Goal: Task Accomplishment & Management: Manage account settings

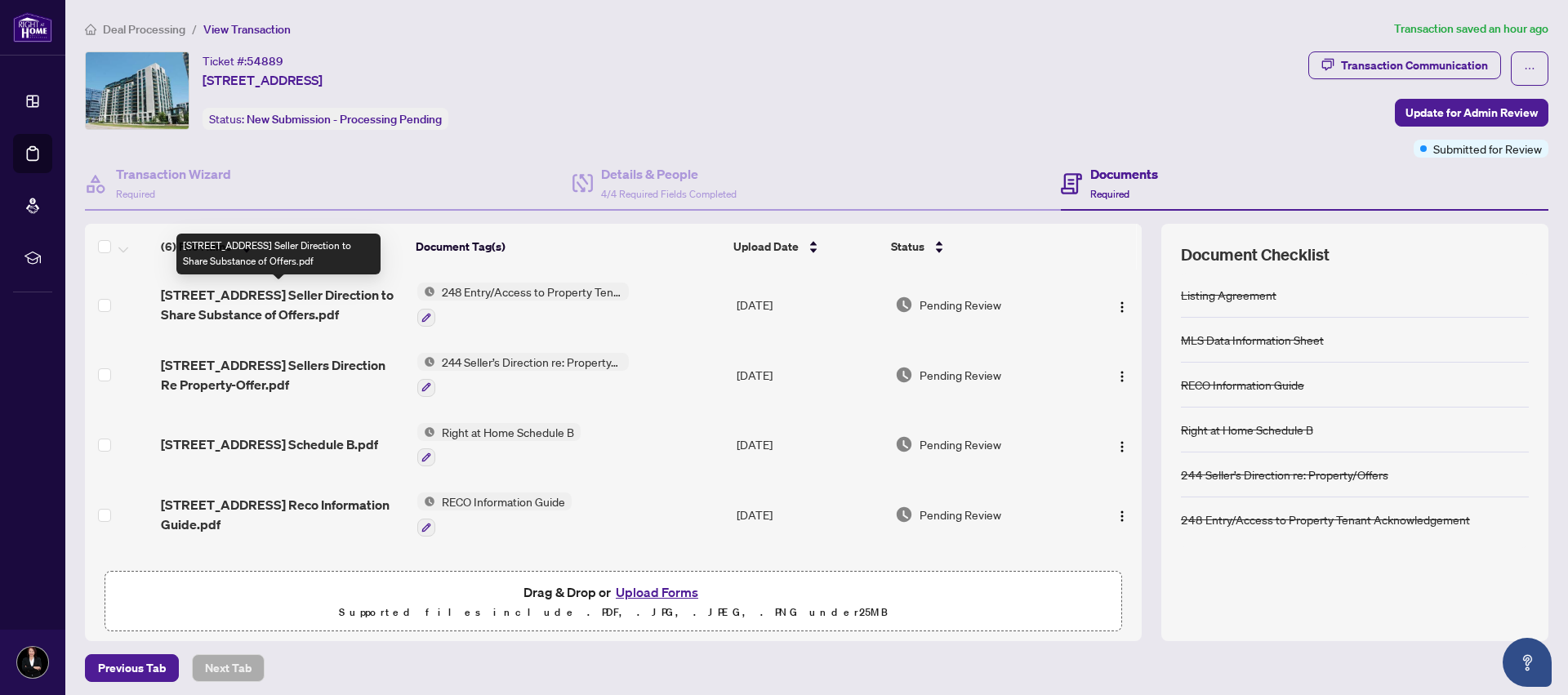
click at [354, 286] on span "[STREET_ADDRESS] Seller Direction to Share Substance of Offers.pdf" at bounding box center [282, 304] width 243 height 39
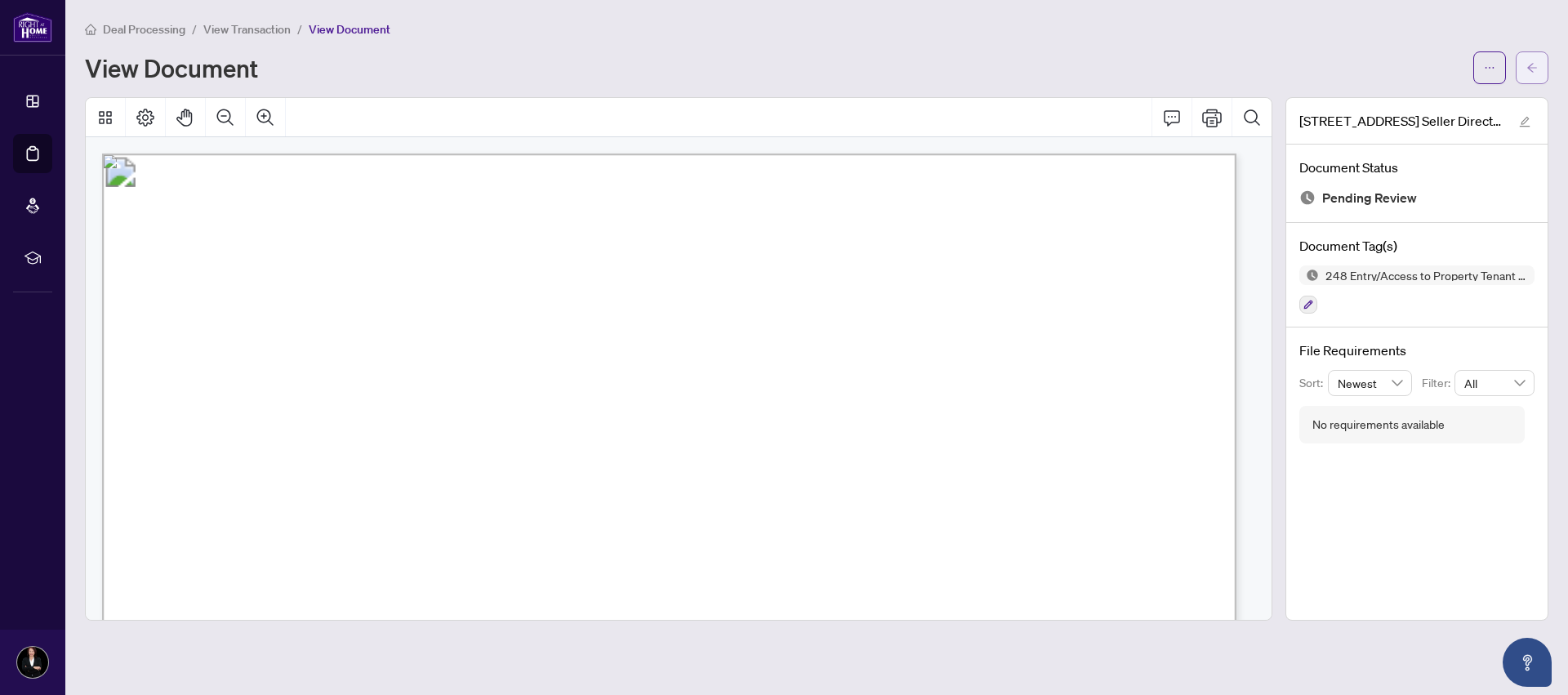
click at [1532, 69] on icon "arrow-left" at bounding box center [1532, 68] width 12 height 12
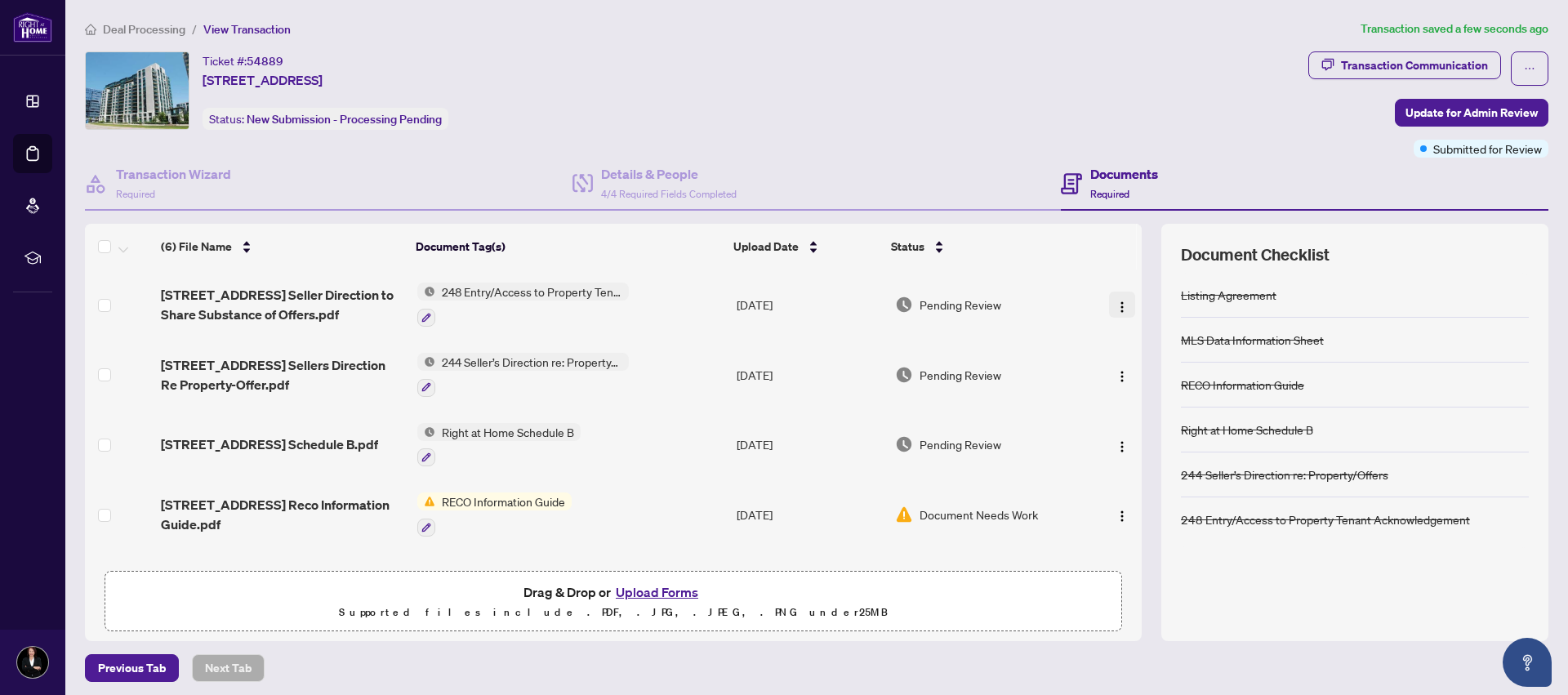
click at [1115, 303] on img "button" at bounding box center [1122, 307] width 13 height 13
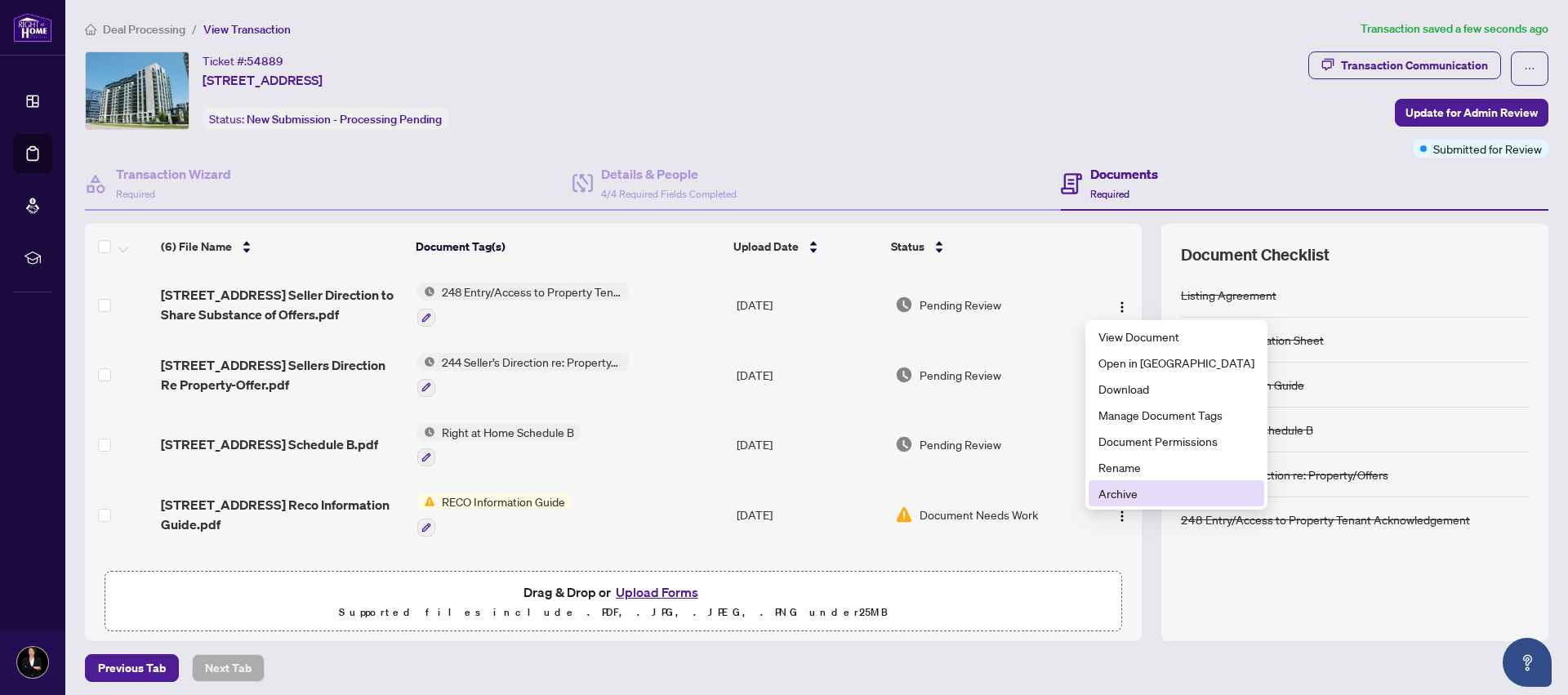
click at [1115, 492] on span "Archive" at bounding box center [1176, 494] width 156 height 18
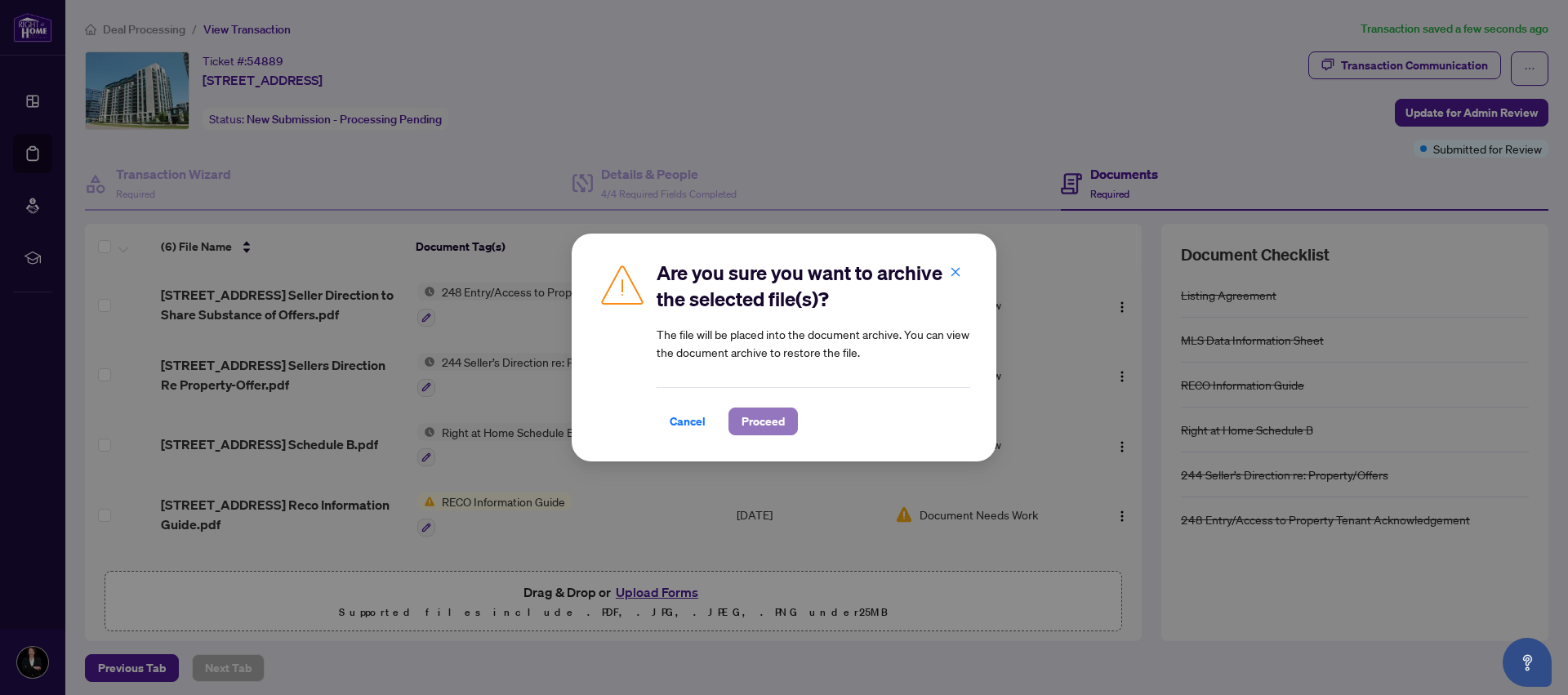
click at [760, 421] on span "Proceed" at bounding box center [763, 421] width 44 height 26
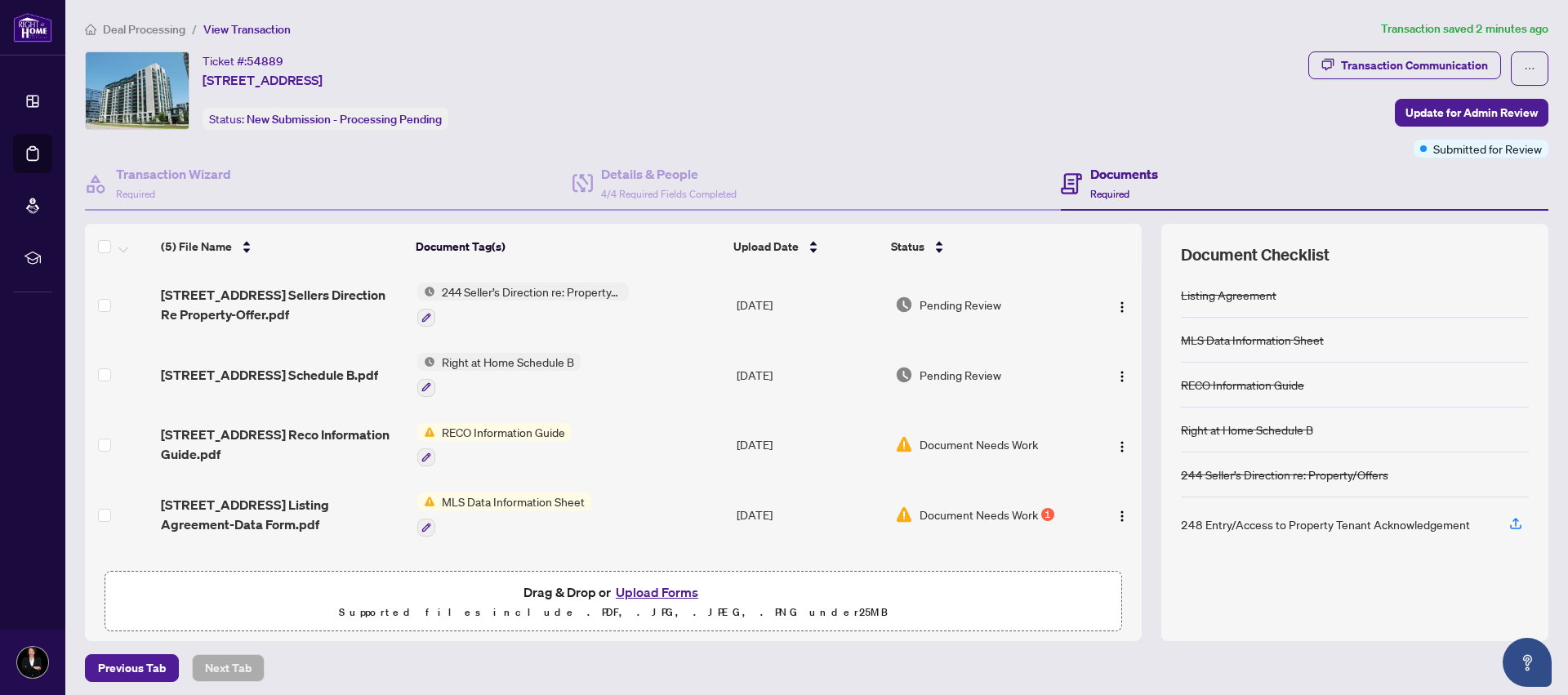
click at [1007, 513] on span "Document Needs Work" at bounding box center [978, 514] width 118 height 18
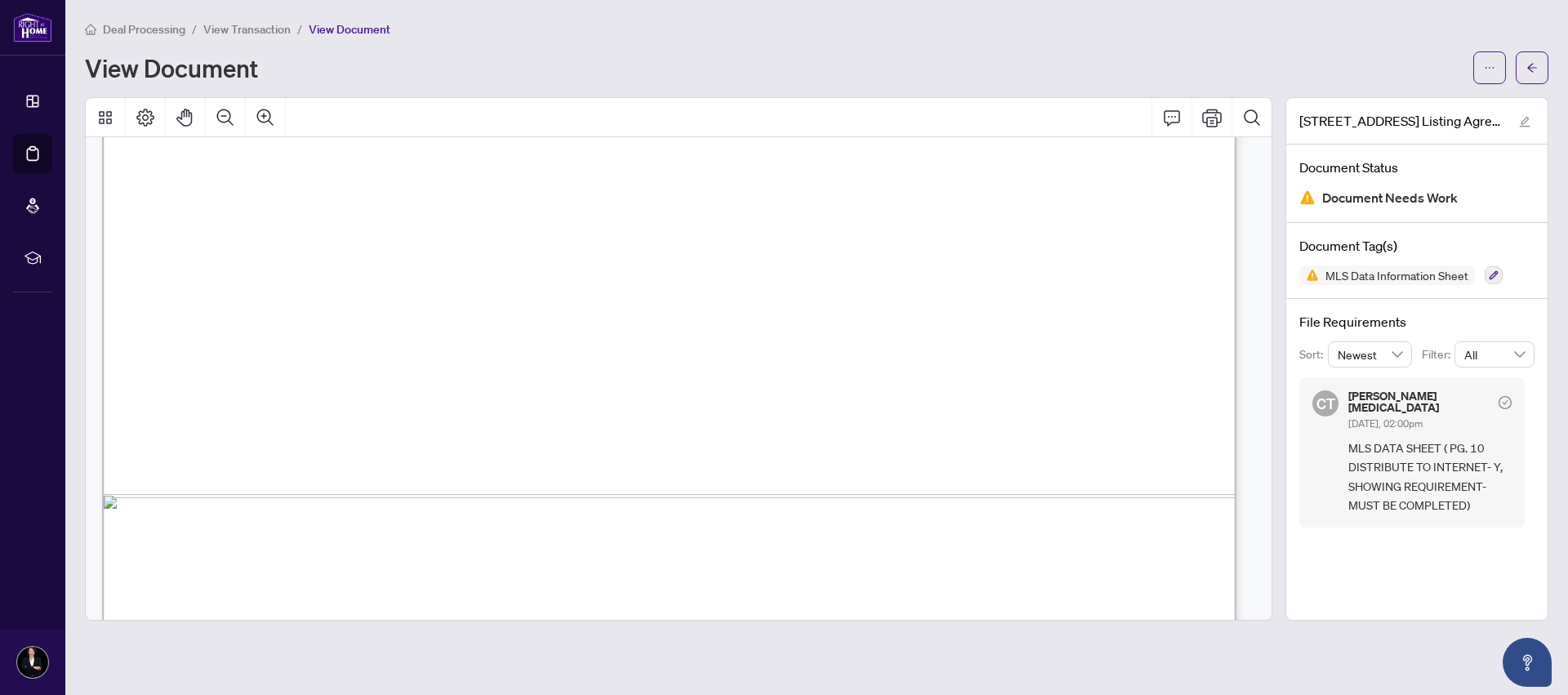
scroll to position [14710, 0]
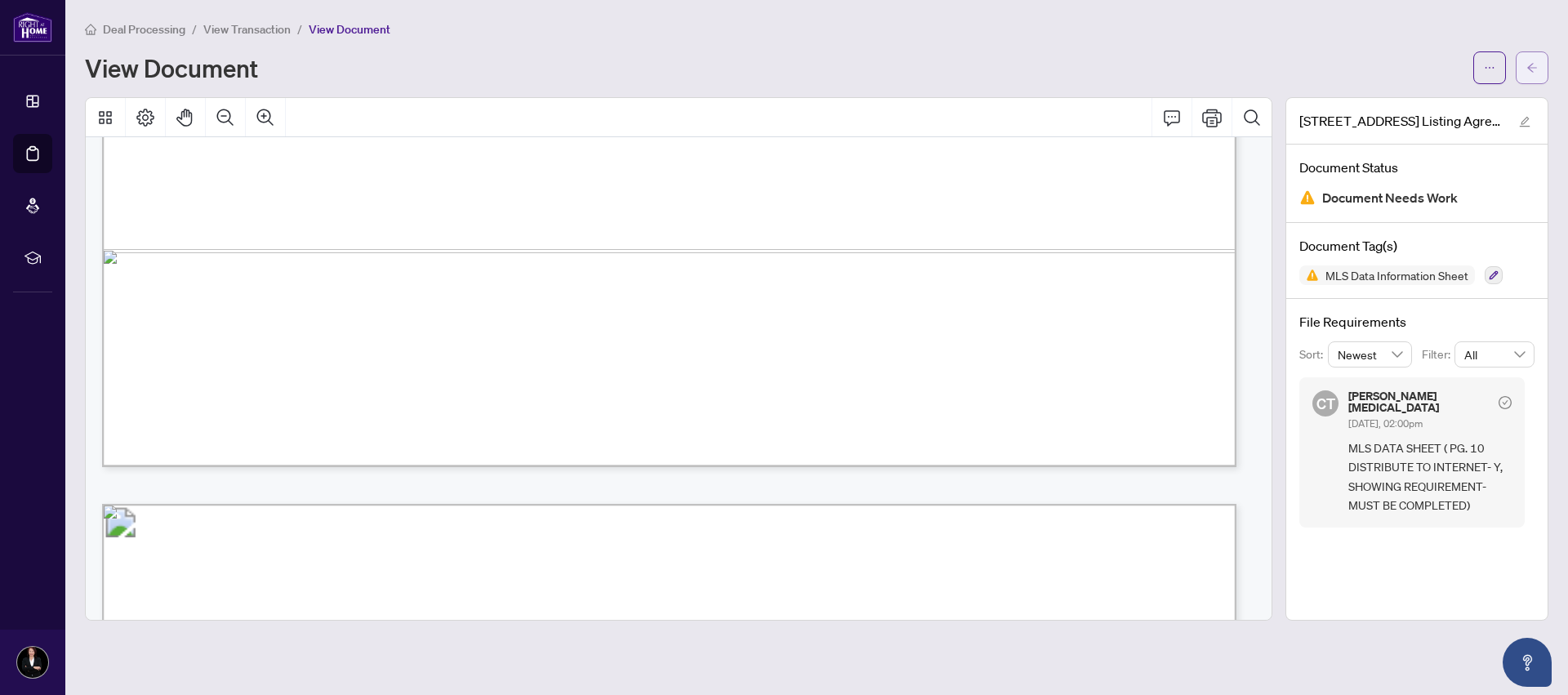
click at [1539, 56] on button "button" at bounding box center [1532, 68] width 33 height 33
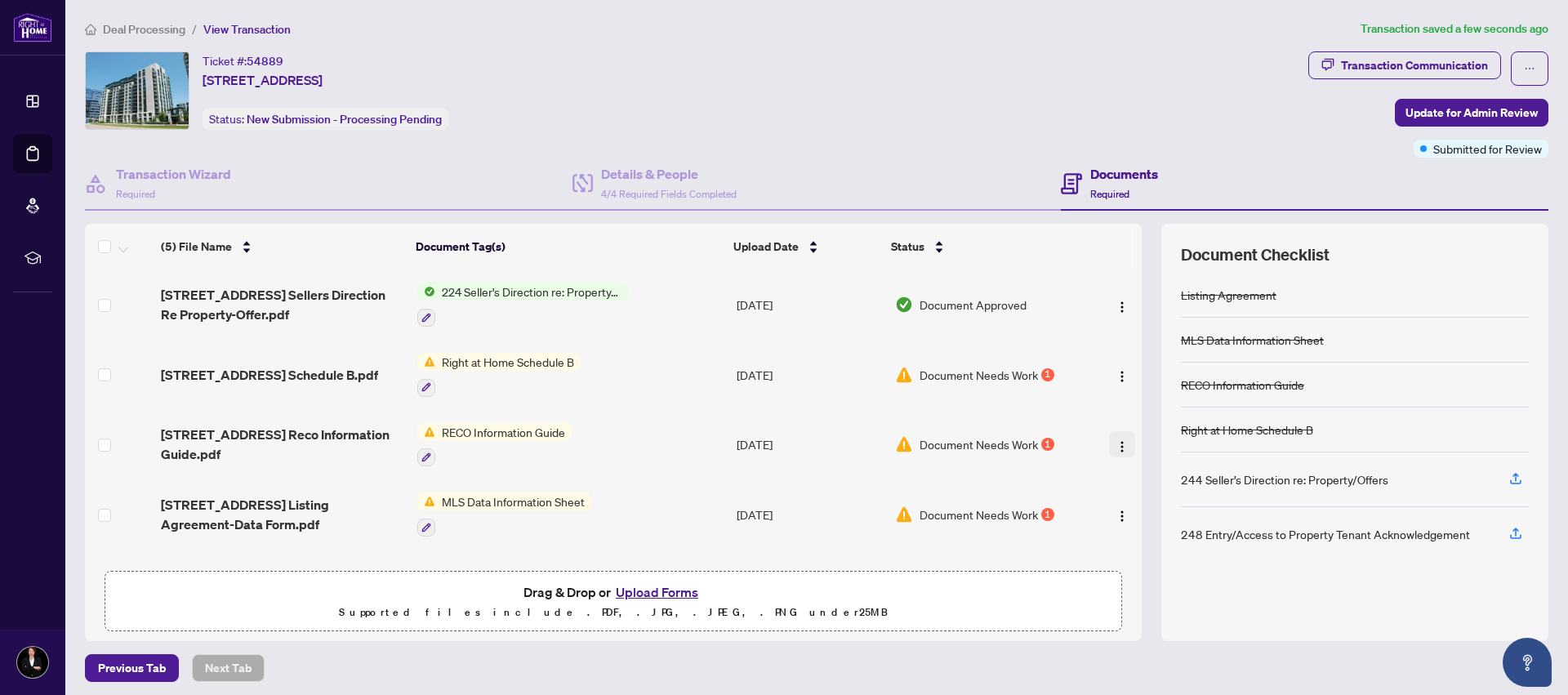
click at [1115, 444] on img "button" at bounding box center [1122, 447] width 13 height 13
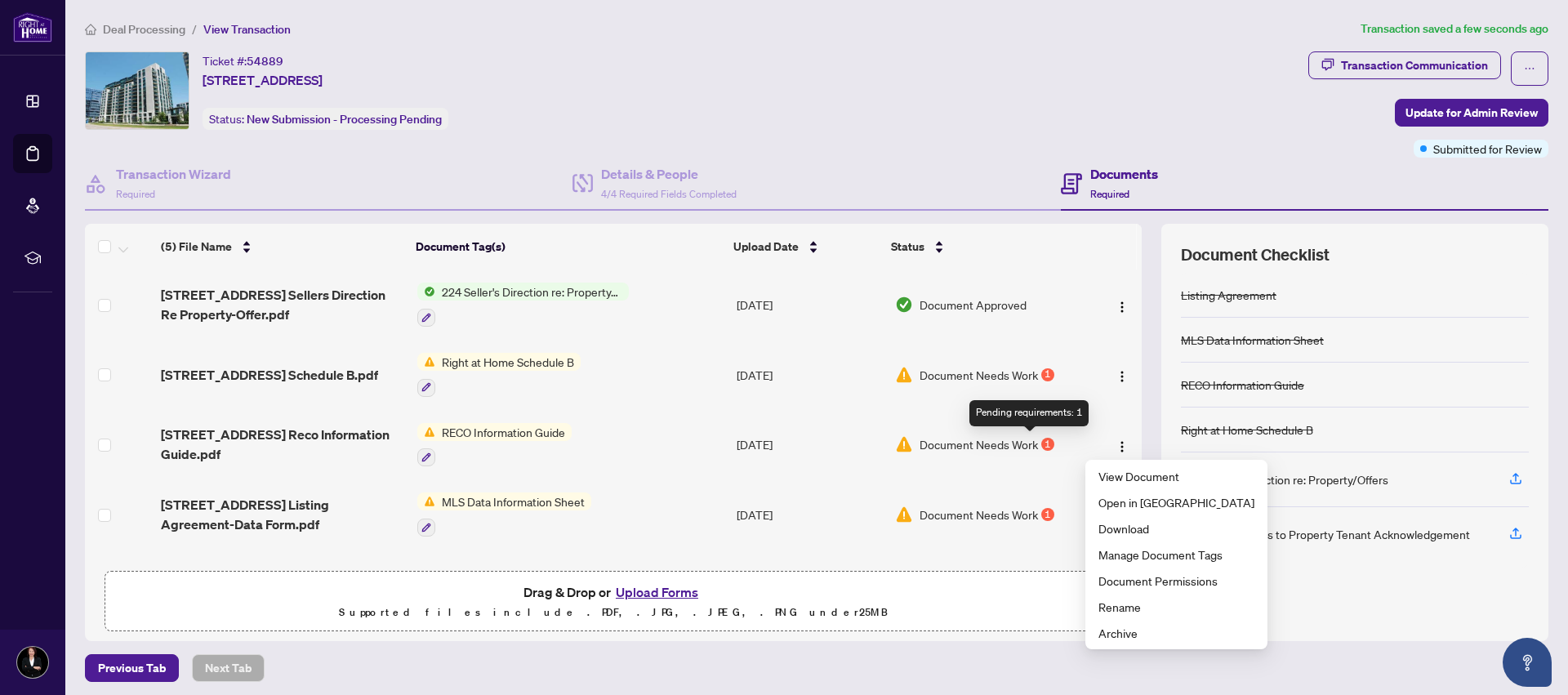
click at [1041, 446] on div "1" at bounding box center [1048, 444] width 13 height 13
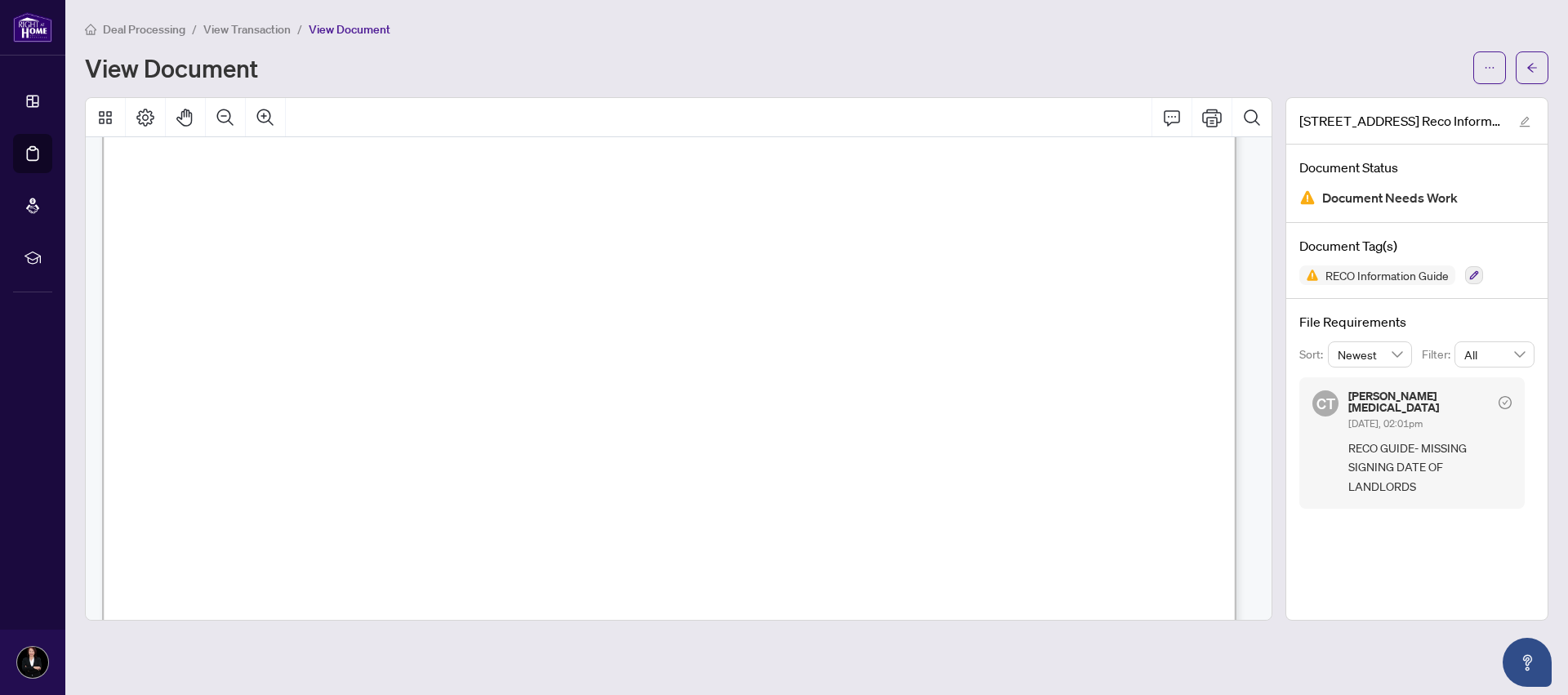
scroll to position [10787, 0]
click at [1532, 61] on span "button" at bounding box center [1532, 68] width 12 height 26
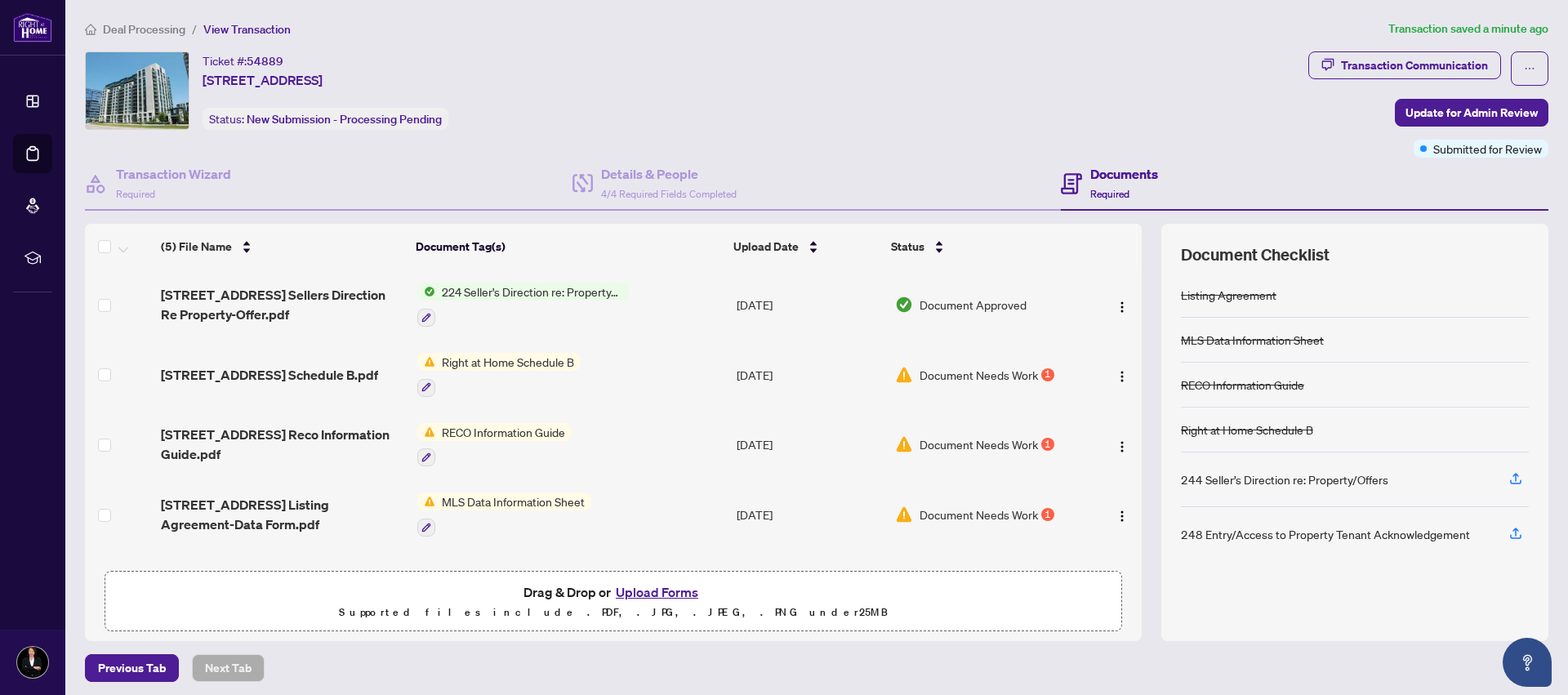
click at [1019, 373] on span "Document Needs Work" at bounding box center [978, 375] width 118 height 18
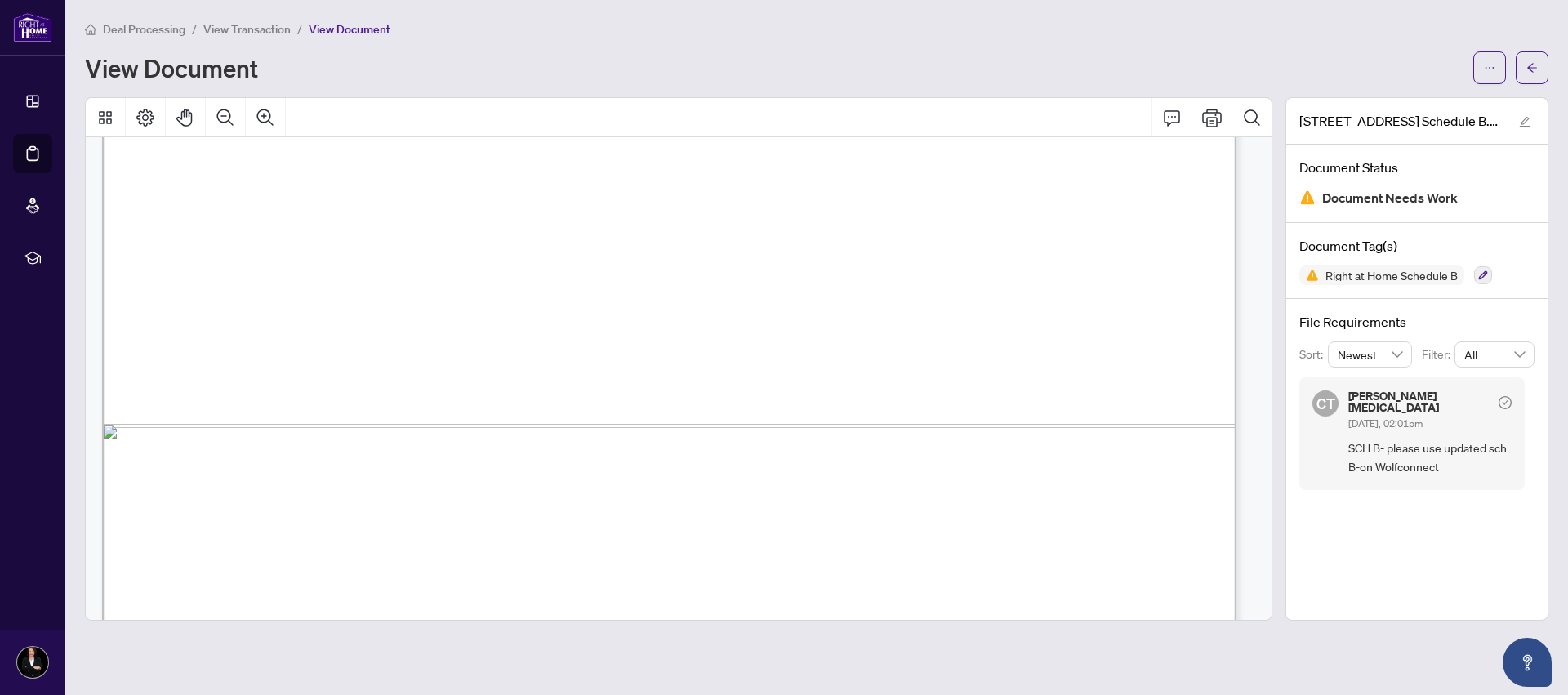
scroll to position [1019, 0]
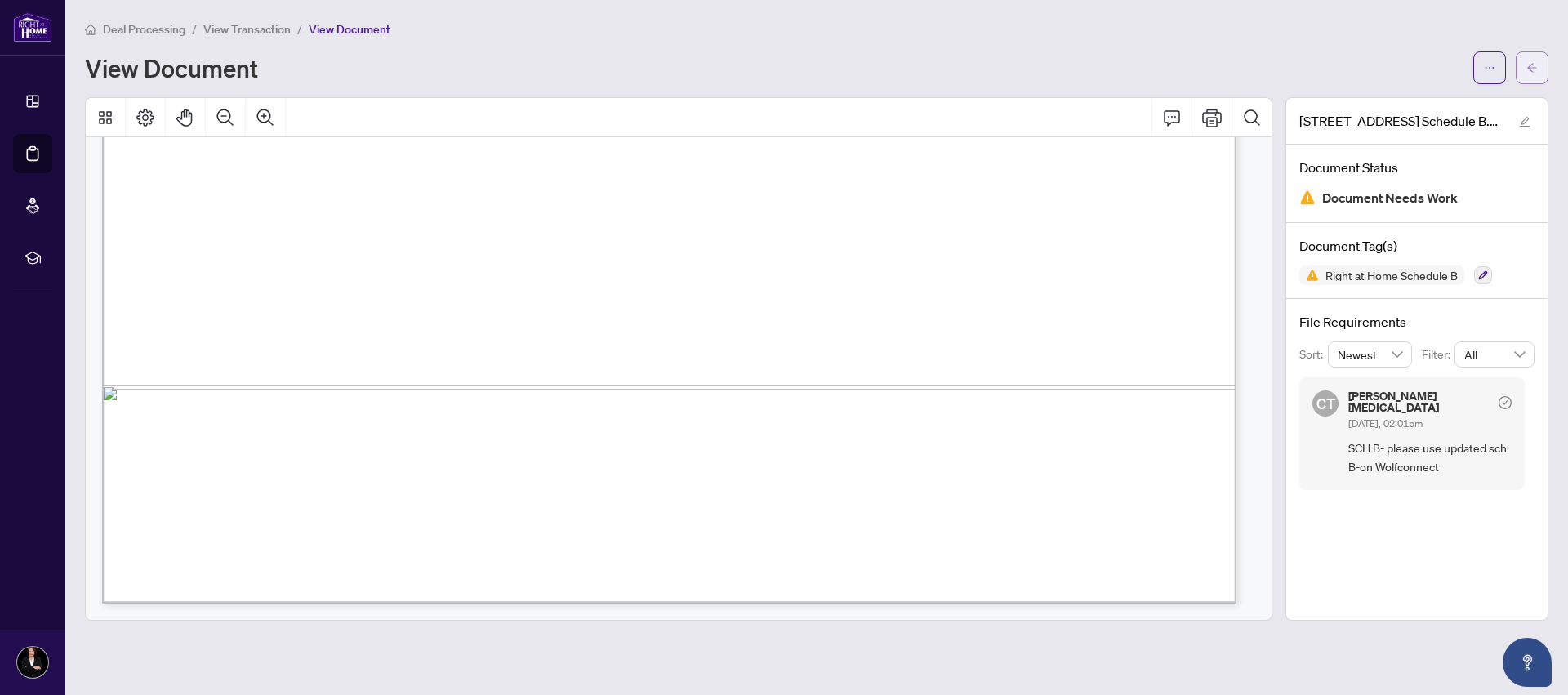
click at [1526, 65] on icon "arrow-left" at bounding box center [1532, 68] width 12 height 12
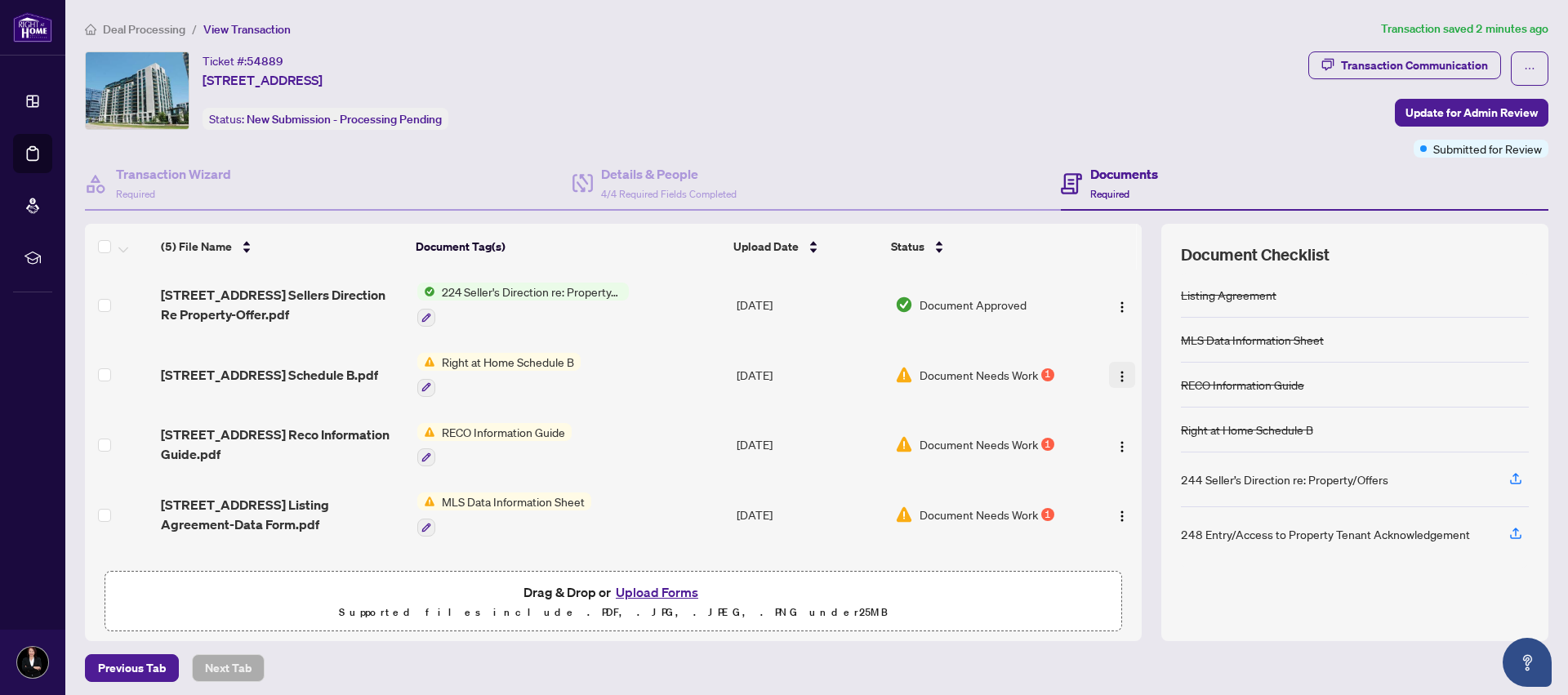
click at [1115, 375] on img "button" at bounding box center [1122, 376] width 13 height 13
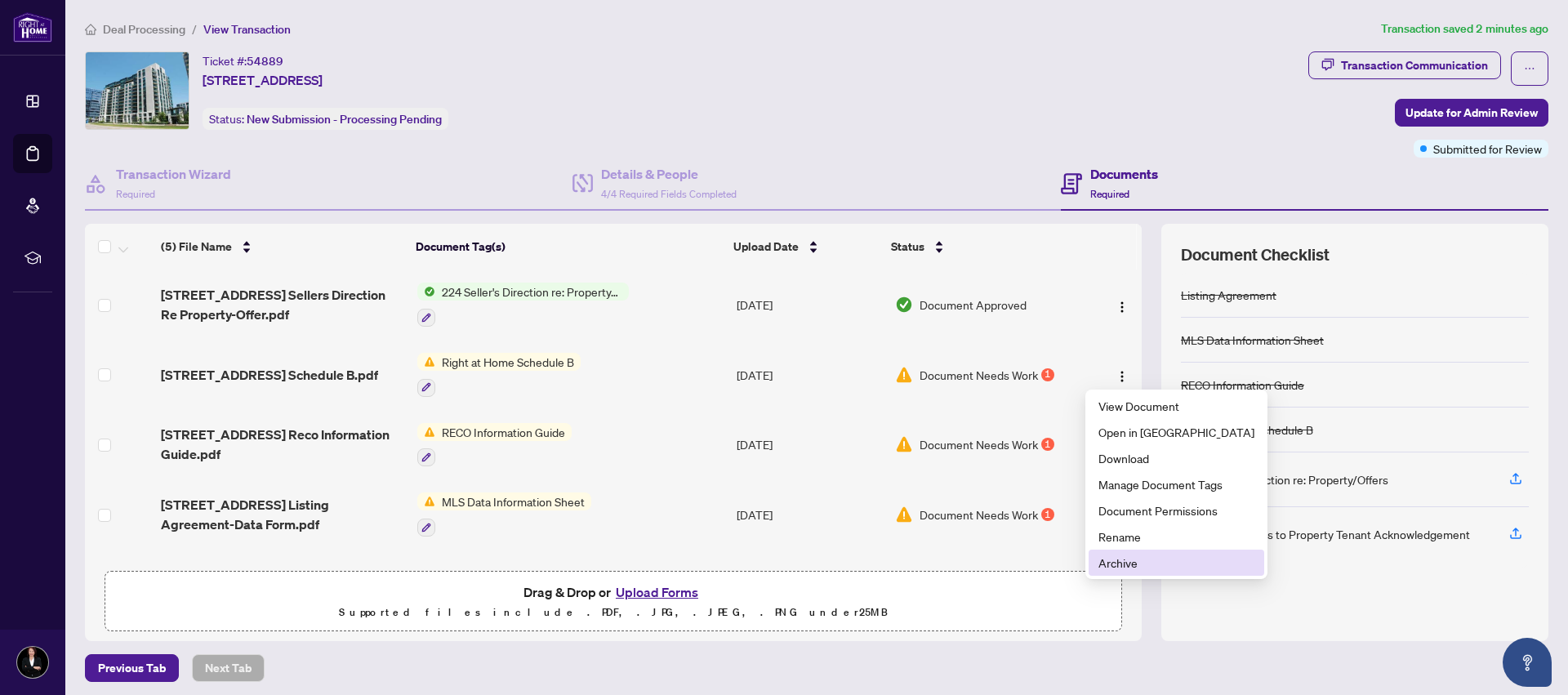
click at [1122, 565] on span "Archive" at bounding box center [1176, 563] width 156 height 18
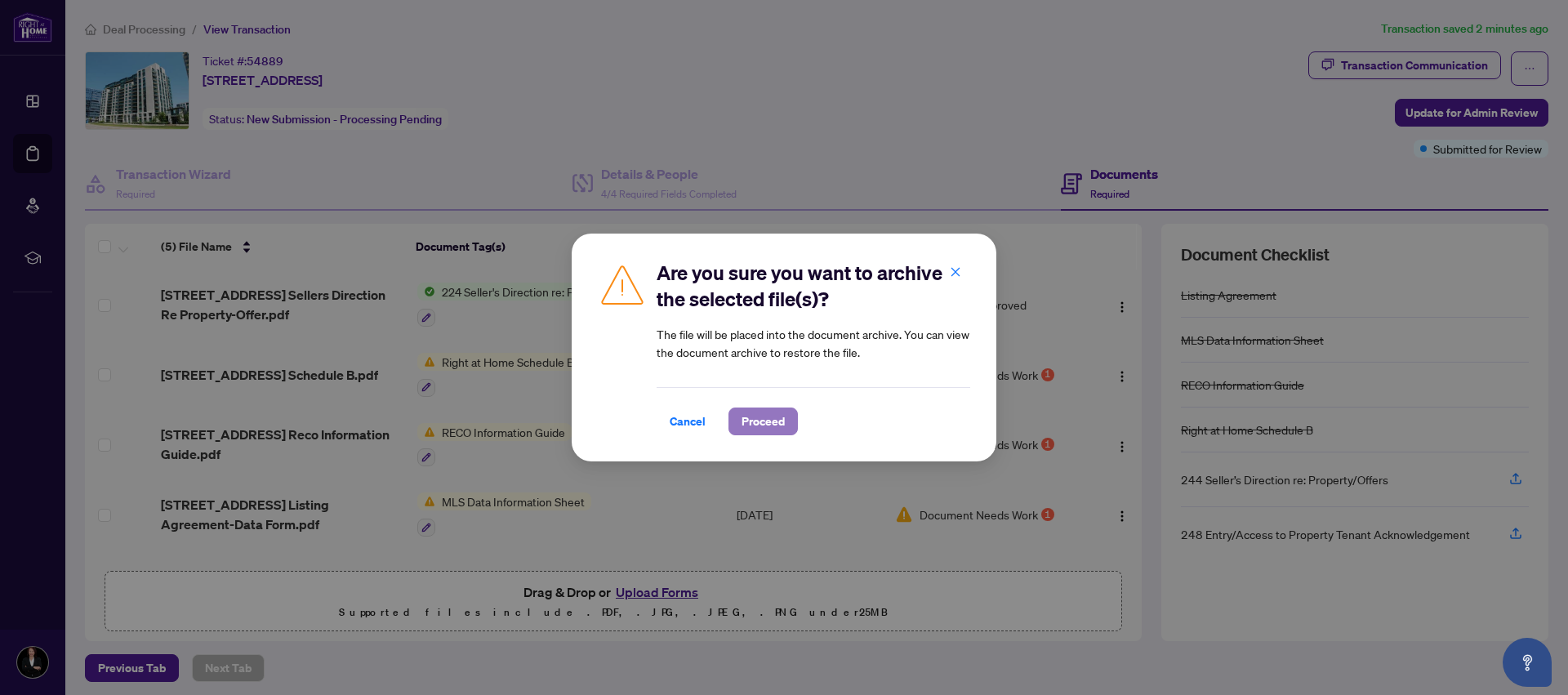
click at [767, 422] on span "Proceed" at bounding box center [763, 421] width 44 height 26
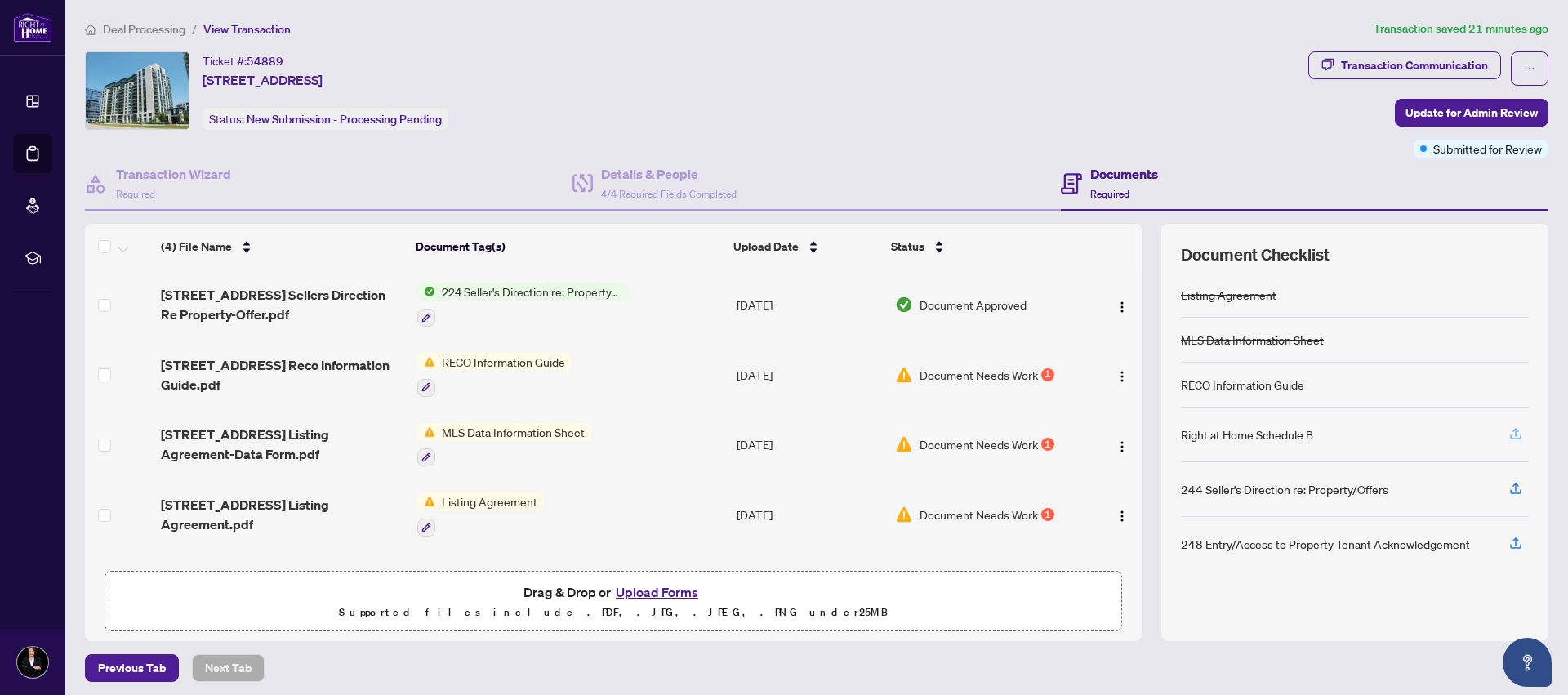
click at [1513, 433] on icon "button" at bounding box center [1516, 432] width 6 height 8
click at [1115, 372] on img "button" at bounding box center [1122, 376] width 13 height 13
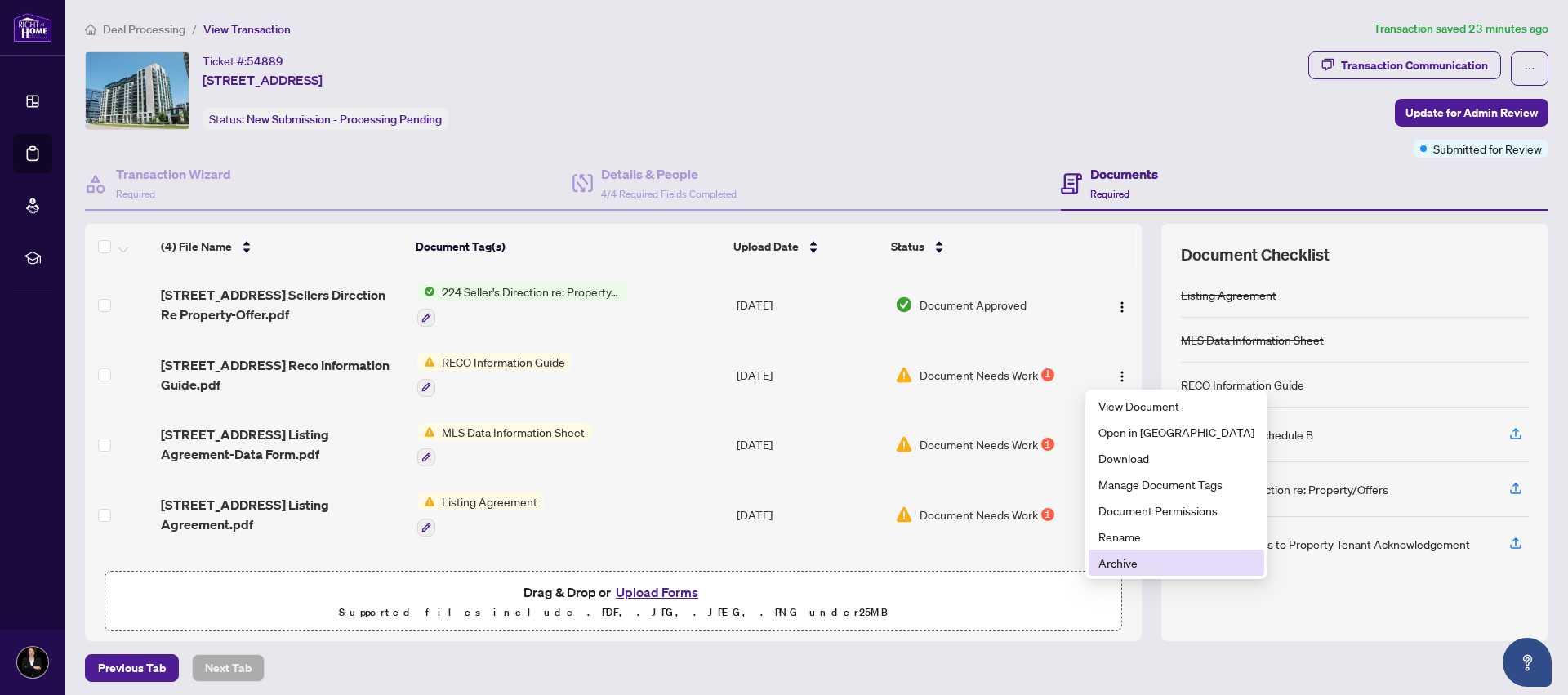
click at [1127, 561] on span "Archive" at bounding box center [1176, 563] width 156 height 18
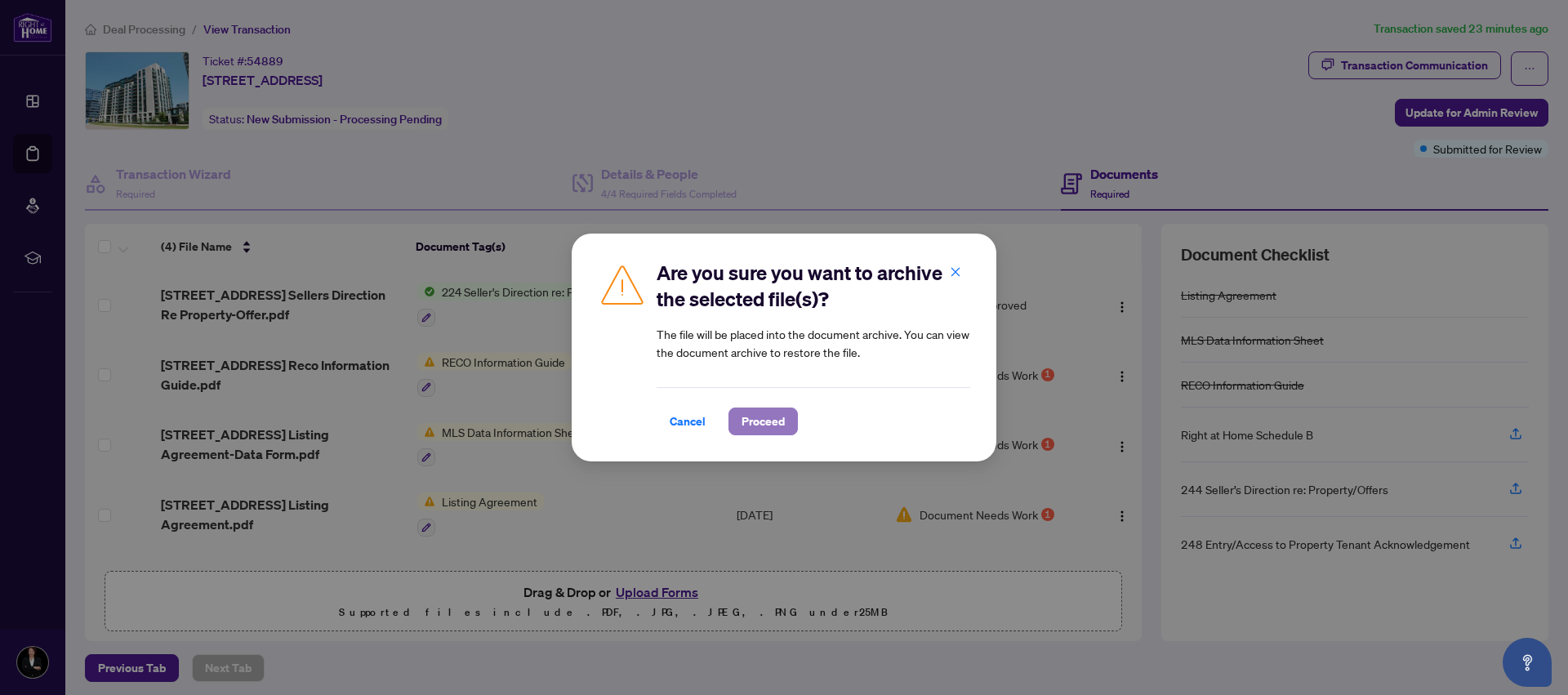
click at [769, 417] on span "Proceed" at bounding box center [763, 421] width 44 height 26
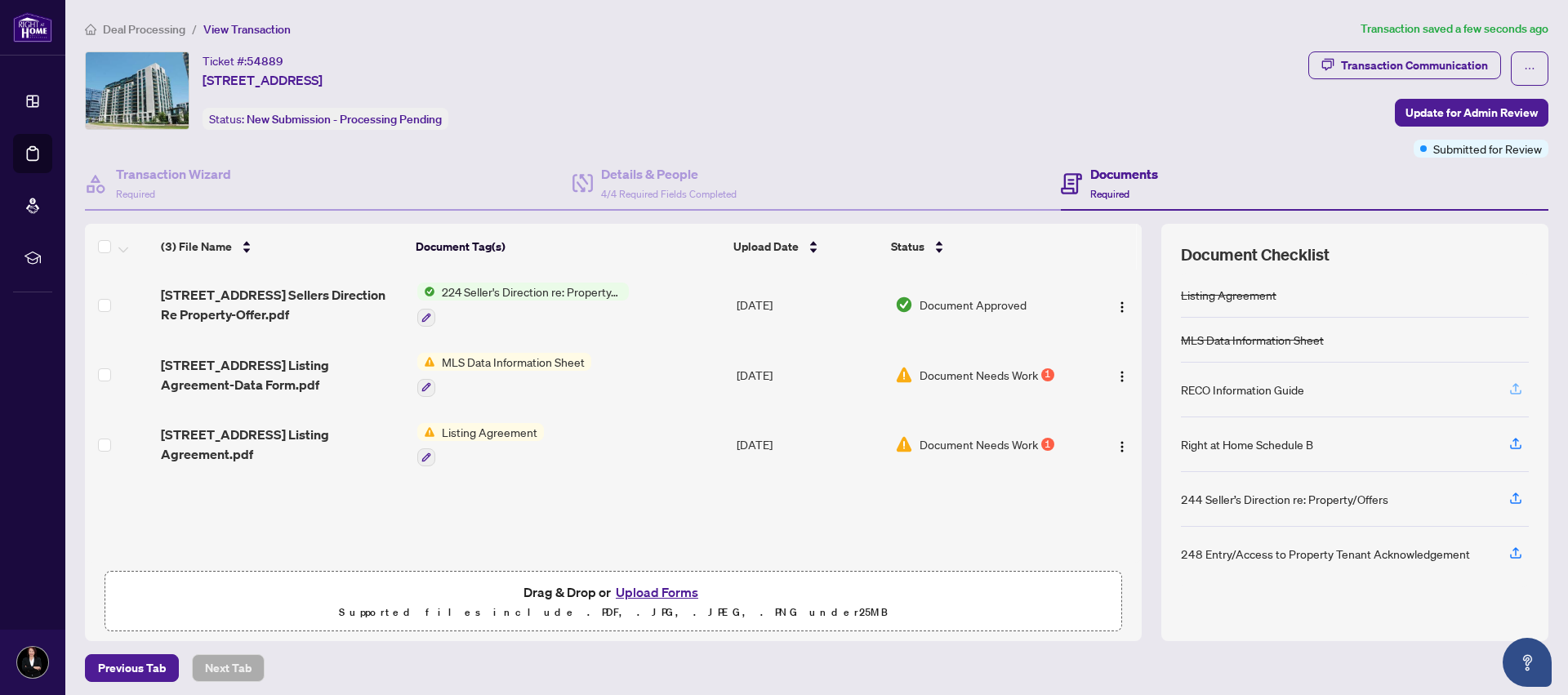
click at [1513, 389] on icon "button" at bounding box center [1516, 387] width 6 height 8
click at [1508, 385] on icon "button" at bounding box center [1516, 389] width 15 height 15
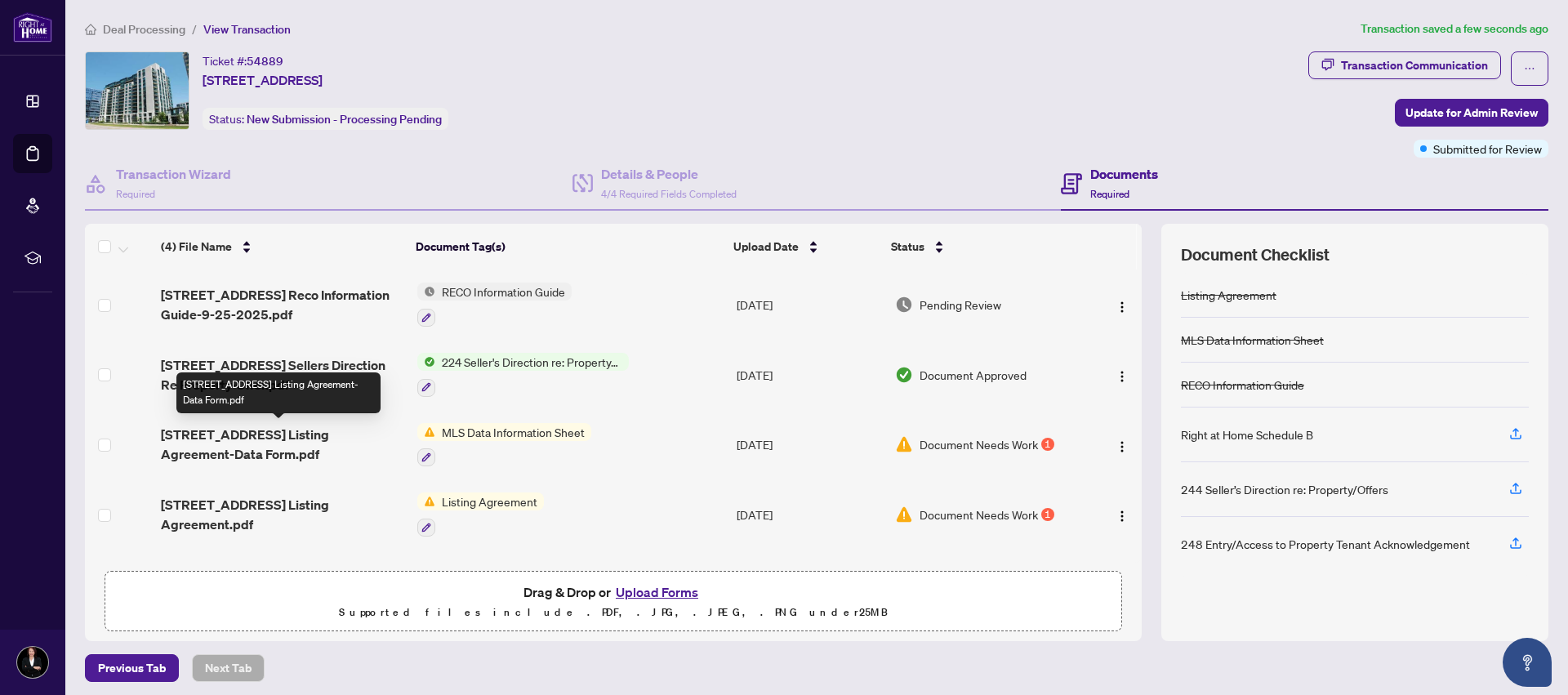
click at [255, 444] on span "[STREET_ADDRESS] Listing Agreement-Data Form.pdf" at bounding box center [282, 445] width 243 height 39
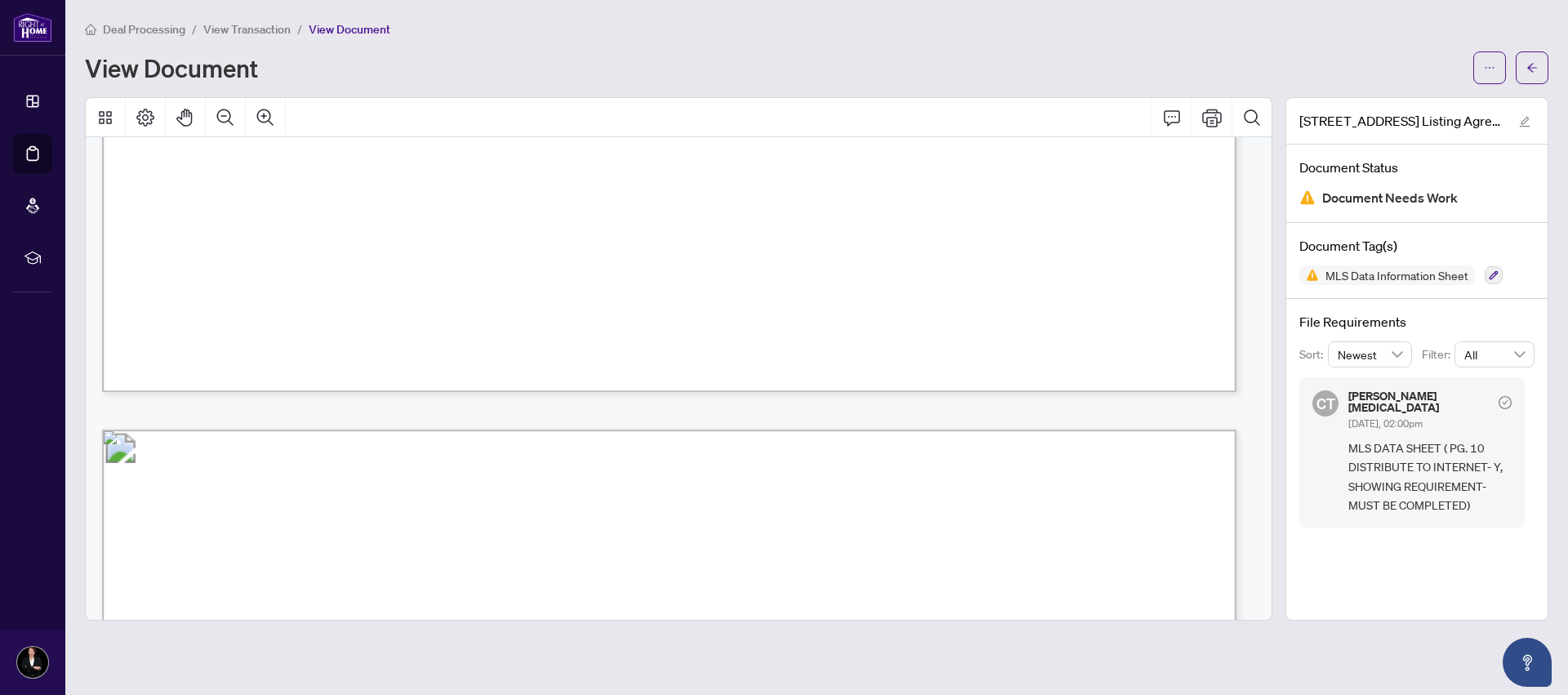
scroll to position [2452, 0]
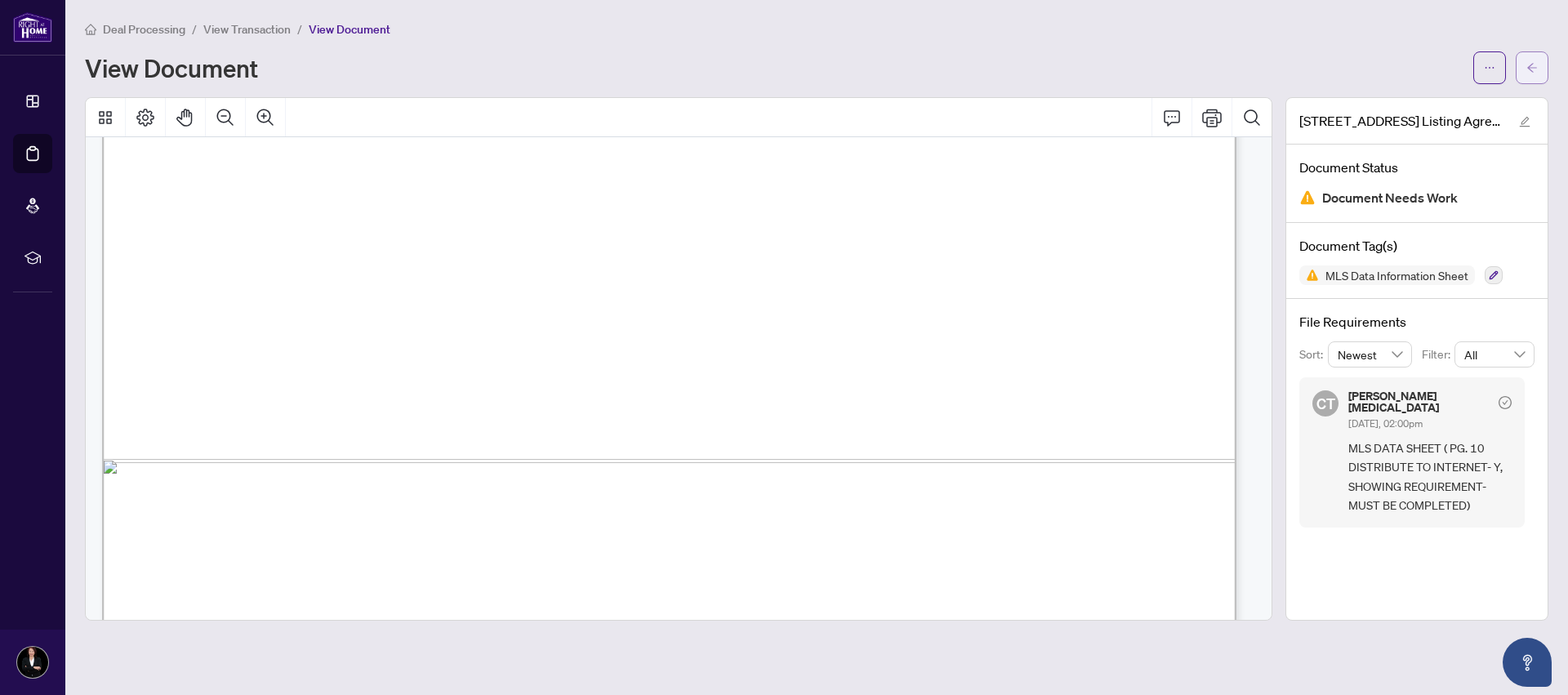
click at [1540, 65] on button "button" at bounding box center [1532, 68] width 33 height 33
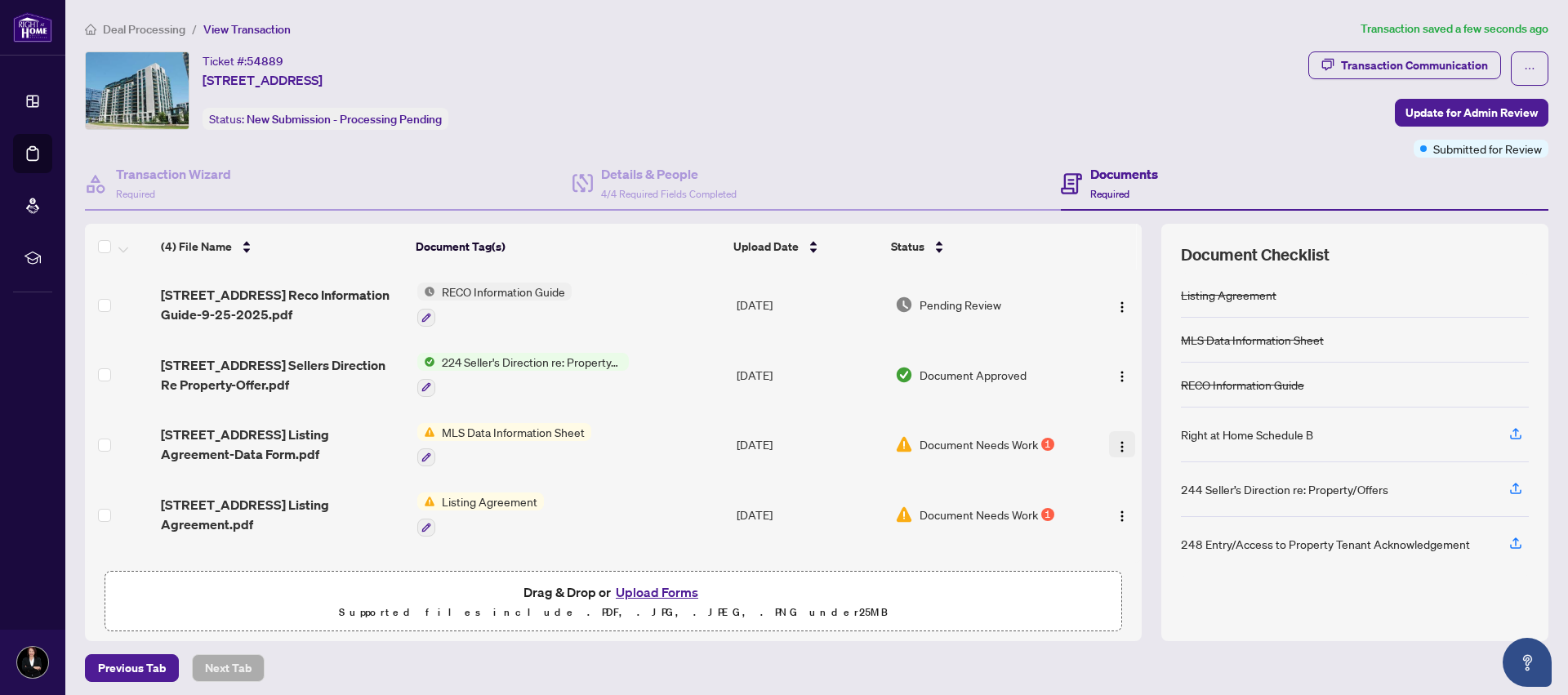
click at [1115, 441] on img "button" at bounding box center [1122, 447] width 13 height 13
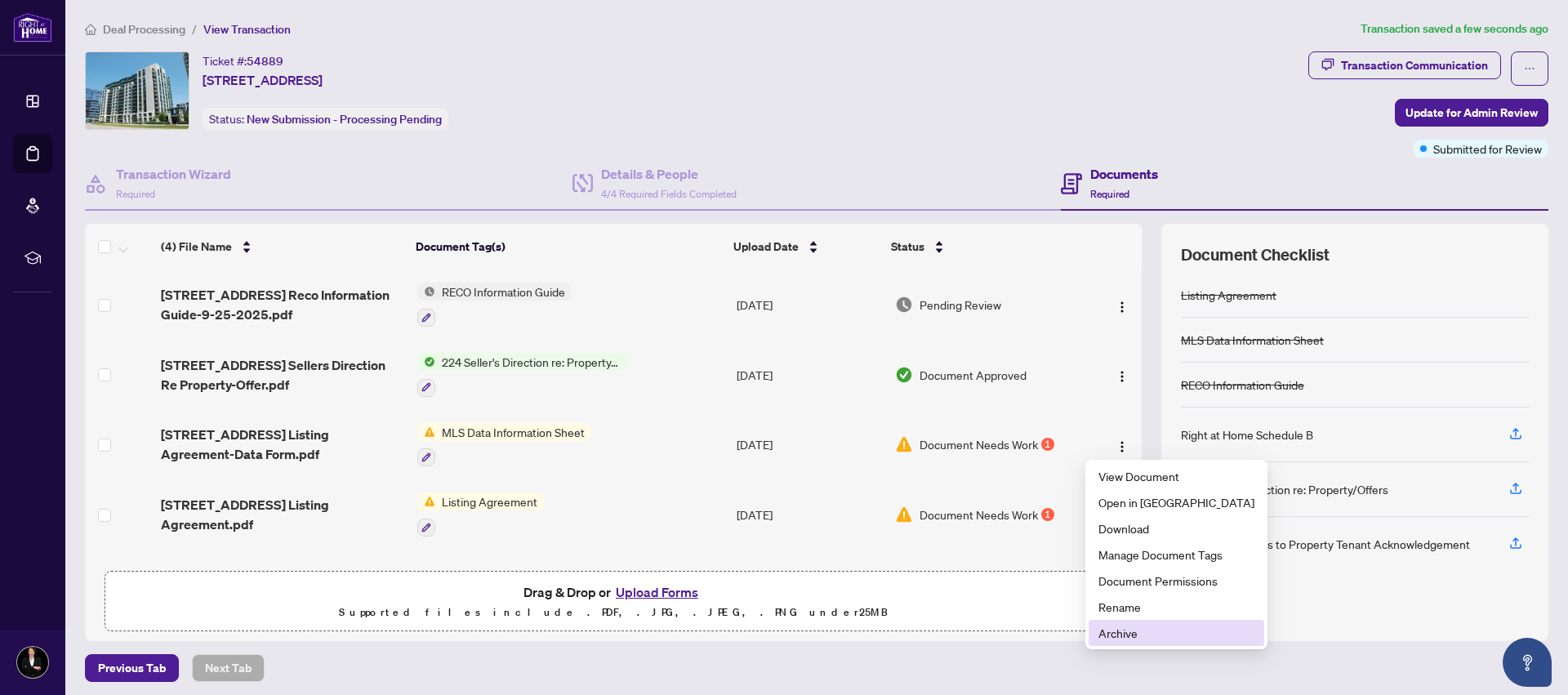
click at [1099, 640] on span "Archive" at bounding box center [1176, 634] width 156 height 18
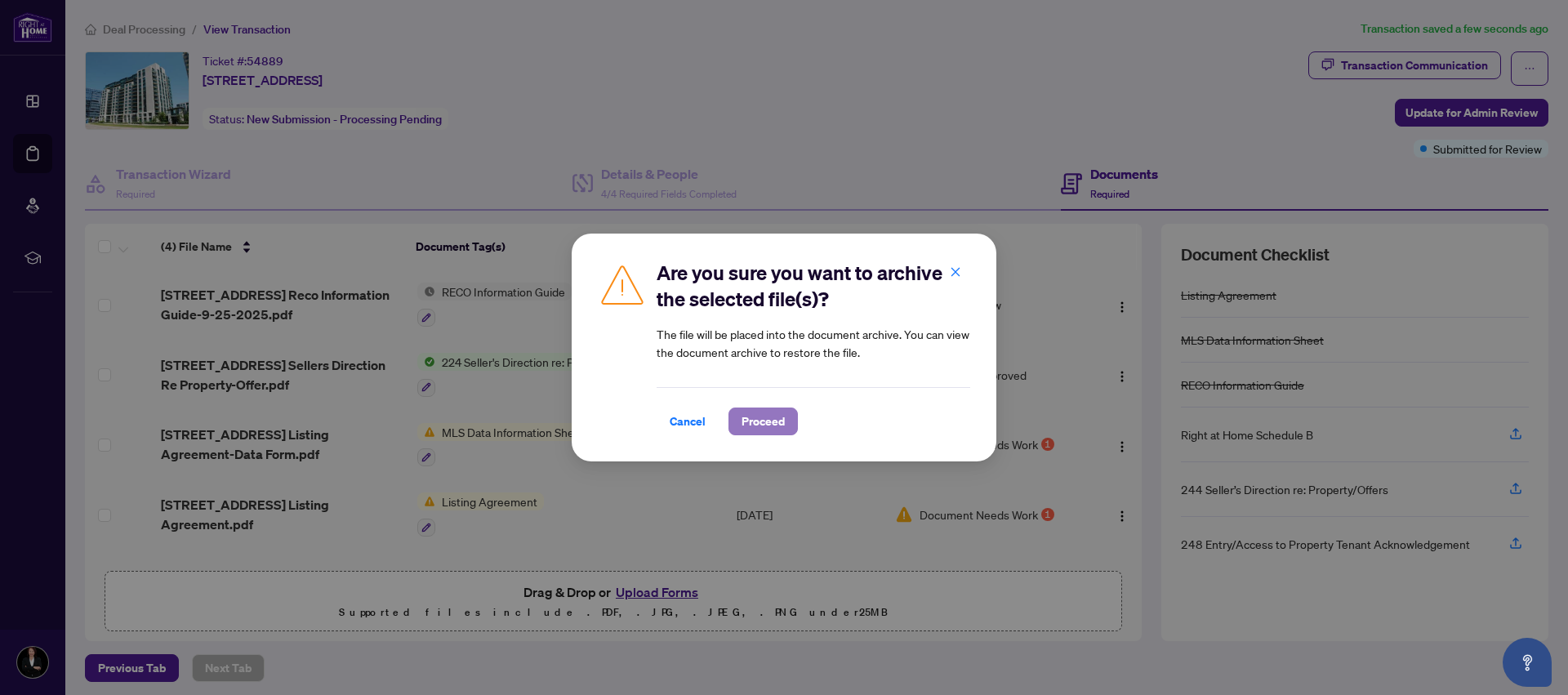
click at [750, 416] on span "Proceed" at bounding box center [763, 421] width 44 height 26
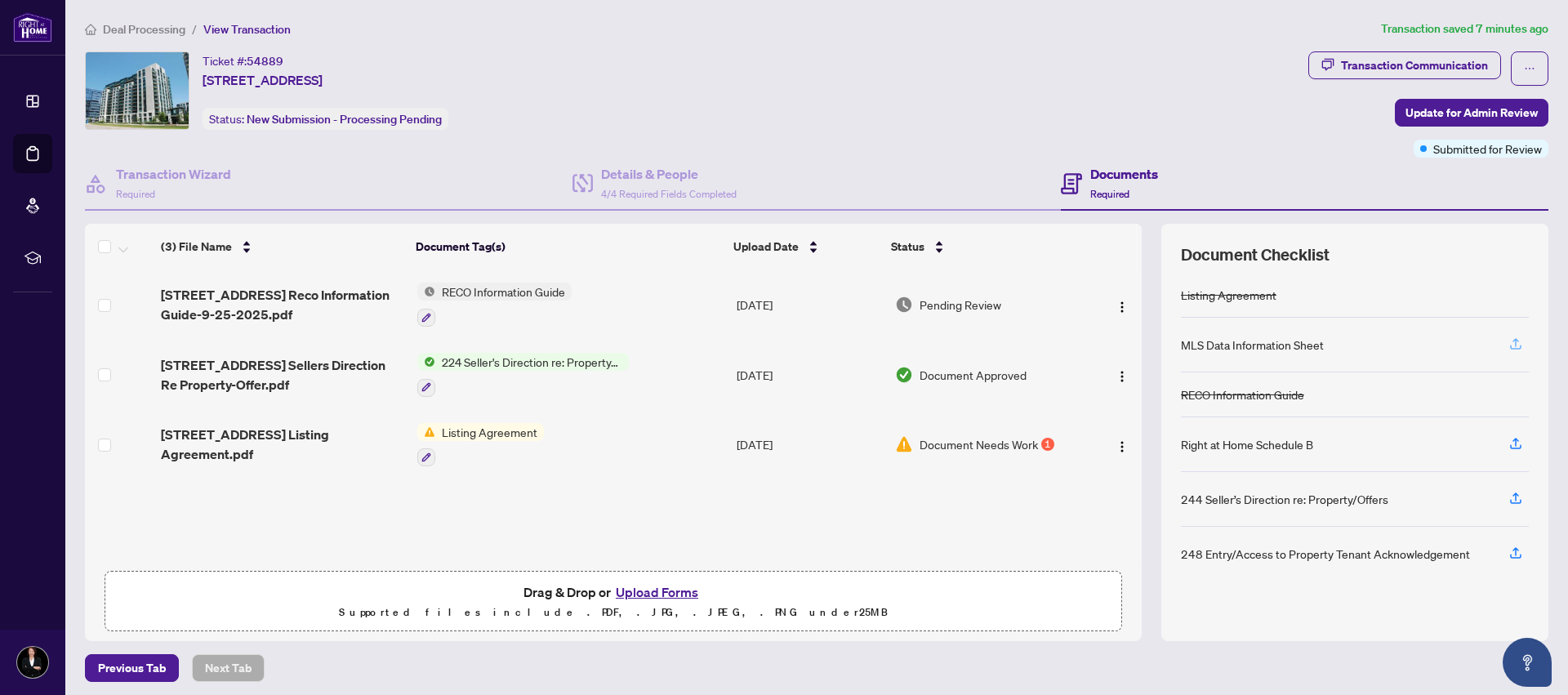
click at [1508, 344] on icon "button" at bounding box center [1516, 343] width 15 height 15
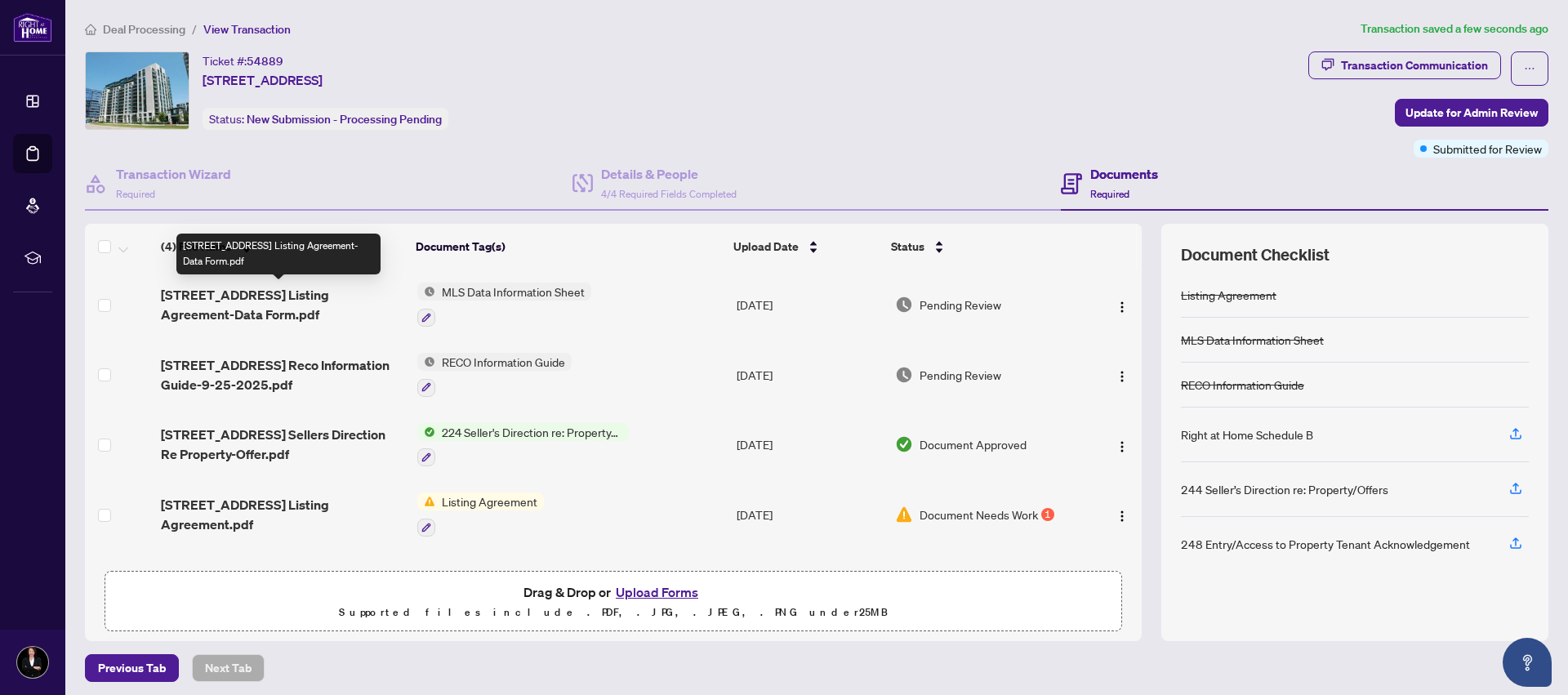
click at [312, 303] on span "[STREET_ADDRESS] Listing Agreement-Data Form.pdf" at bounding box center [282, 304] width 243 height 39
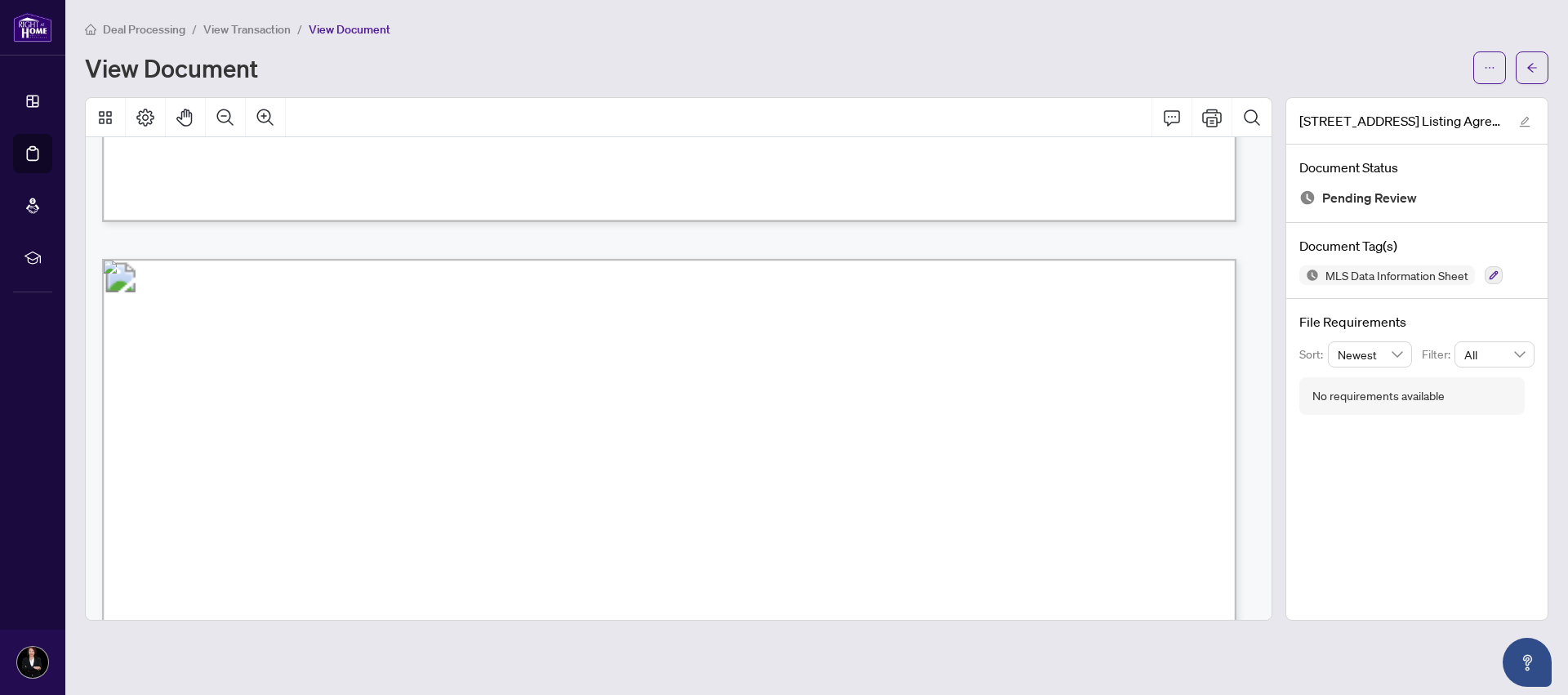
scroll to position [14464, 0]
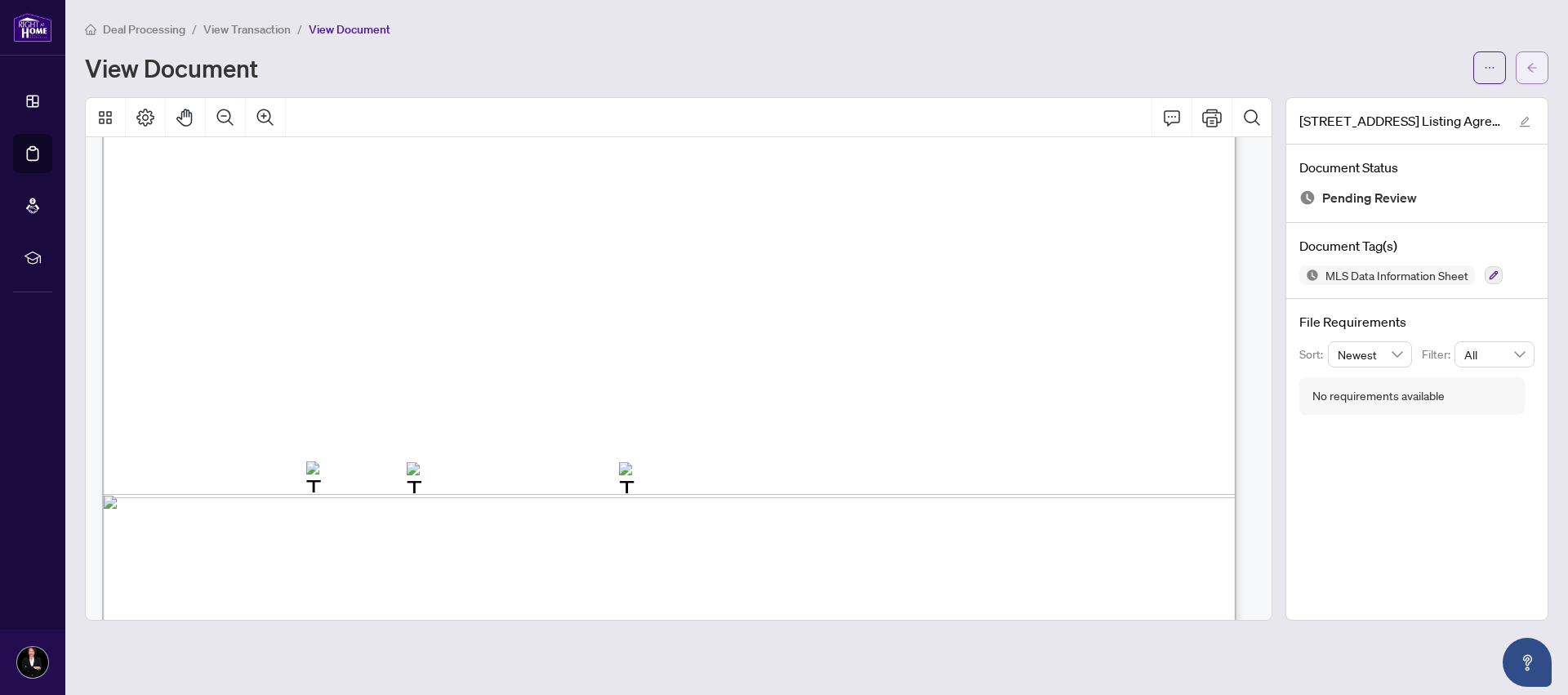
click at [1532, 69] on icon "arrow-left" at bounding box center [1532, 68] width 12 height 12
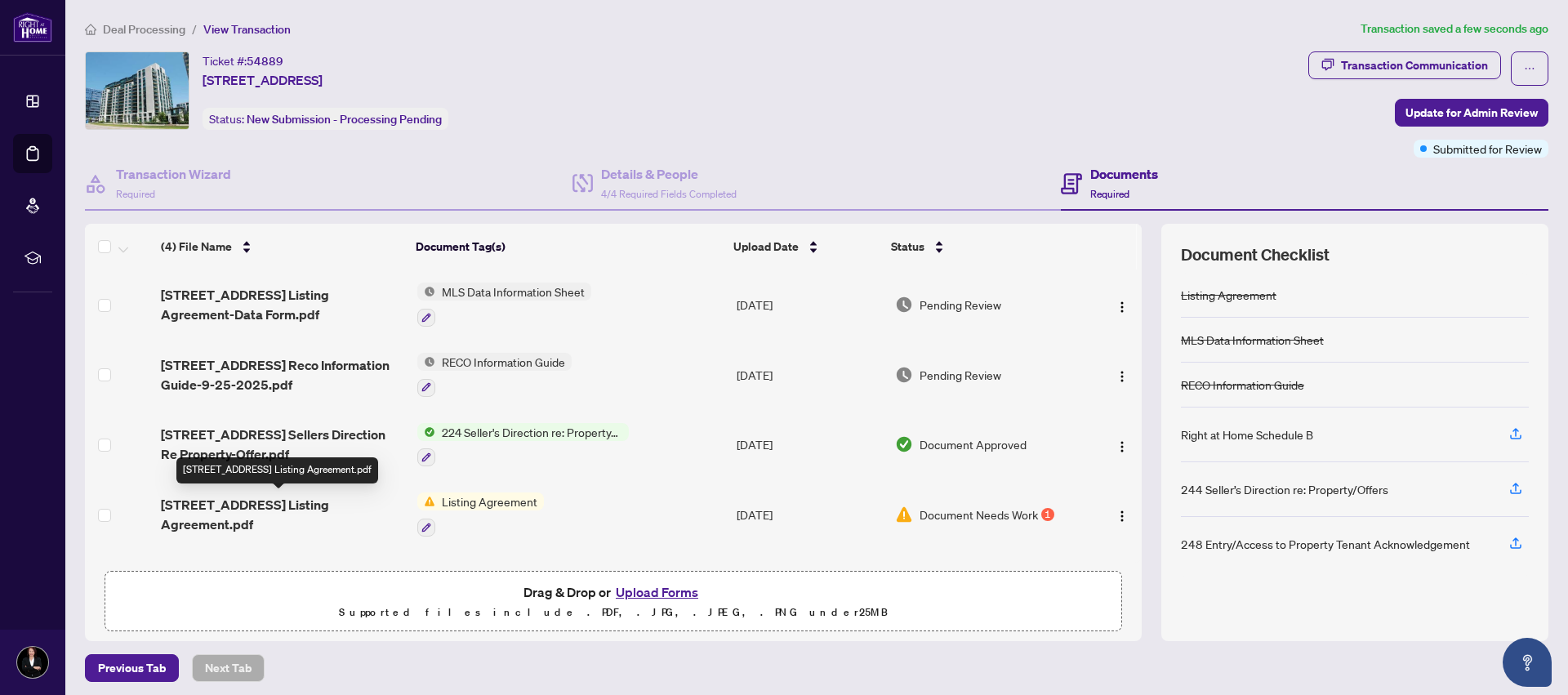
click at [212, 501] on span "[STREET_ADDRESS] Listing Agreement.pdf" at bounding box center [282, 515] width 243 height 39
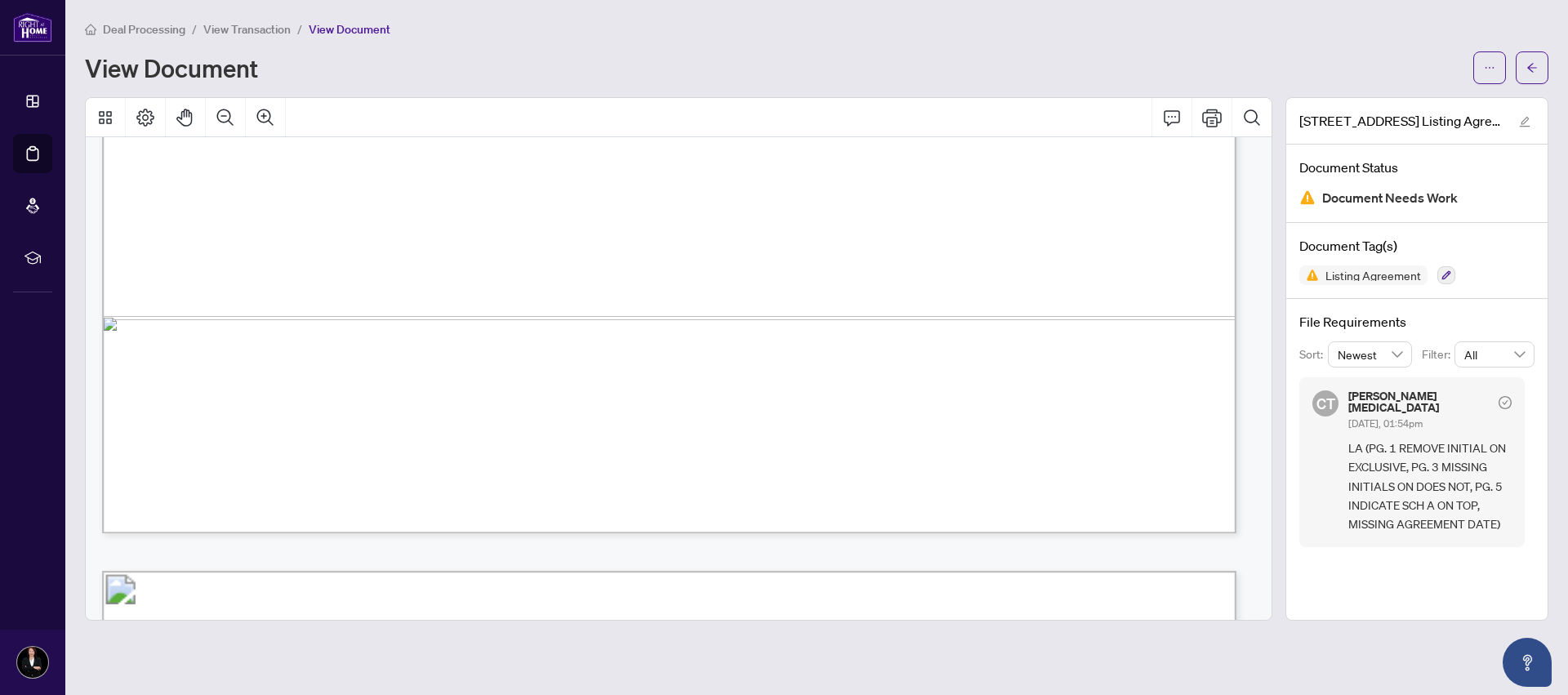
scroll to position [2630, 0]
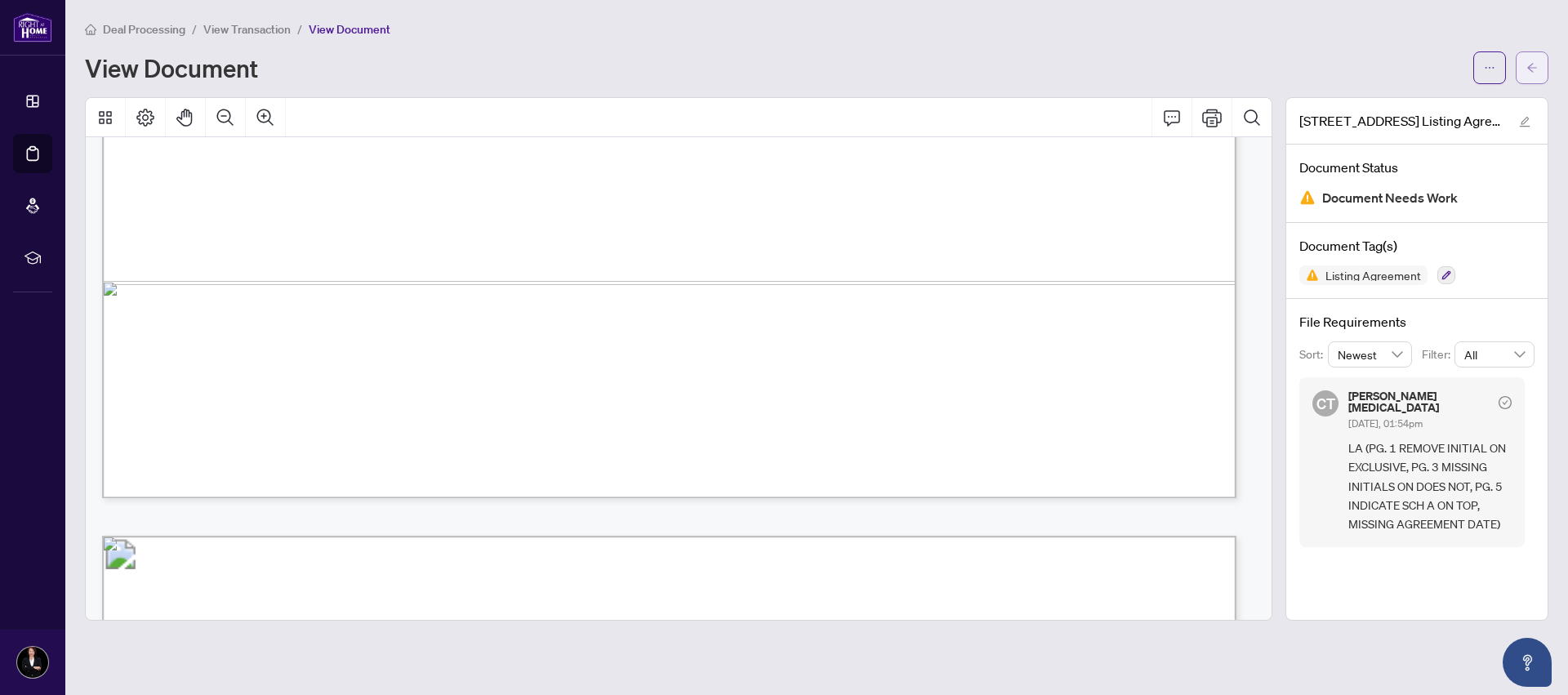
click at [1539, 63] on button "button" at bounding box center [1532, 68] width 33 height 33
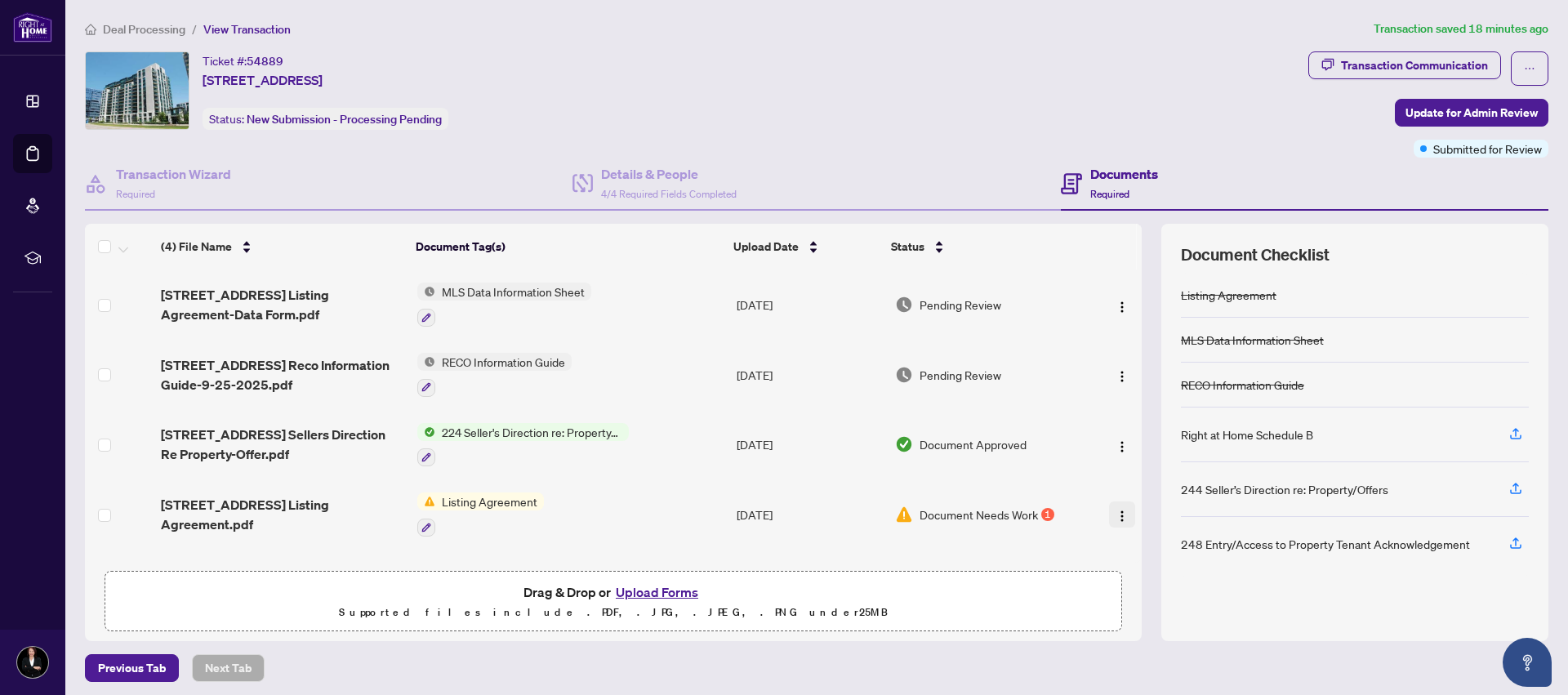
click at [1115, 515] on img "button" at bounding box center [1122, 516] width 13 height 13
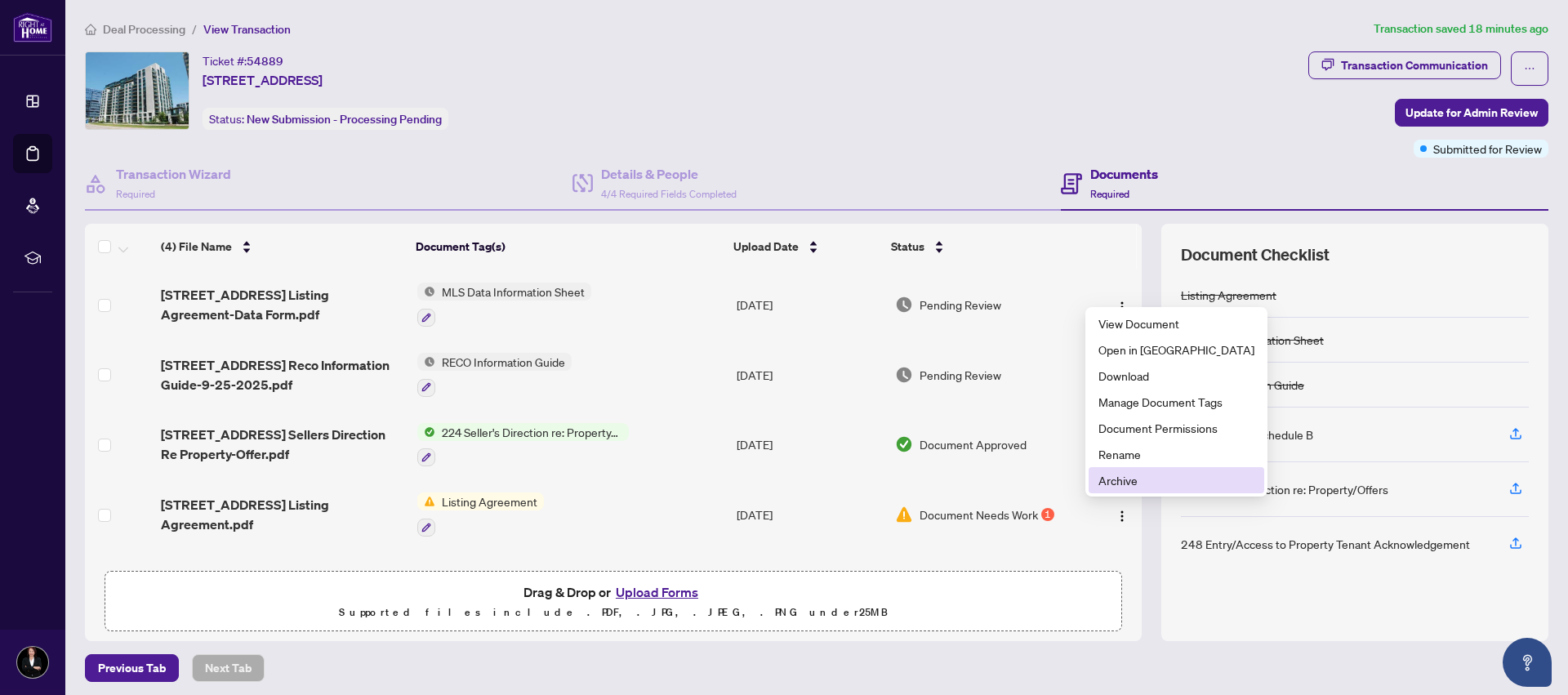
click at [1118, 483] on span "Archive" at bounding box center [1176, 481] width 156 height 18
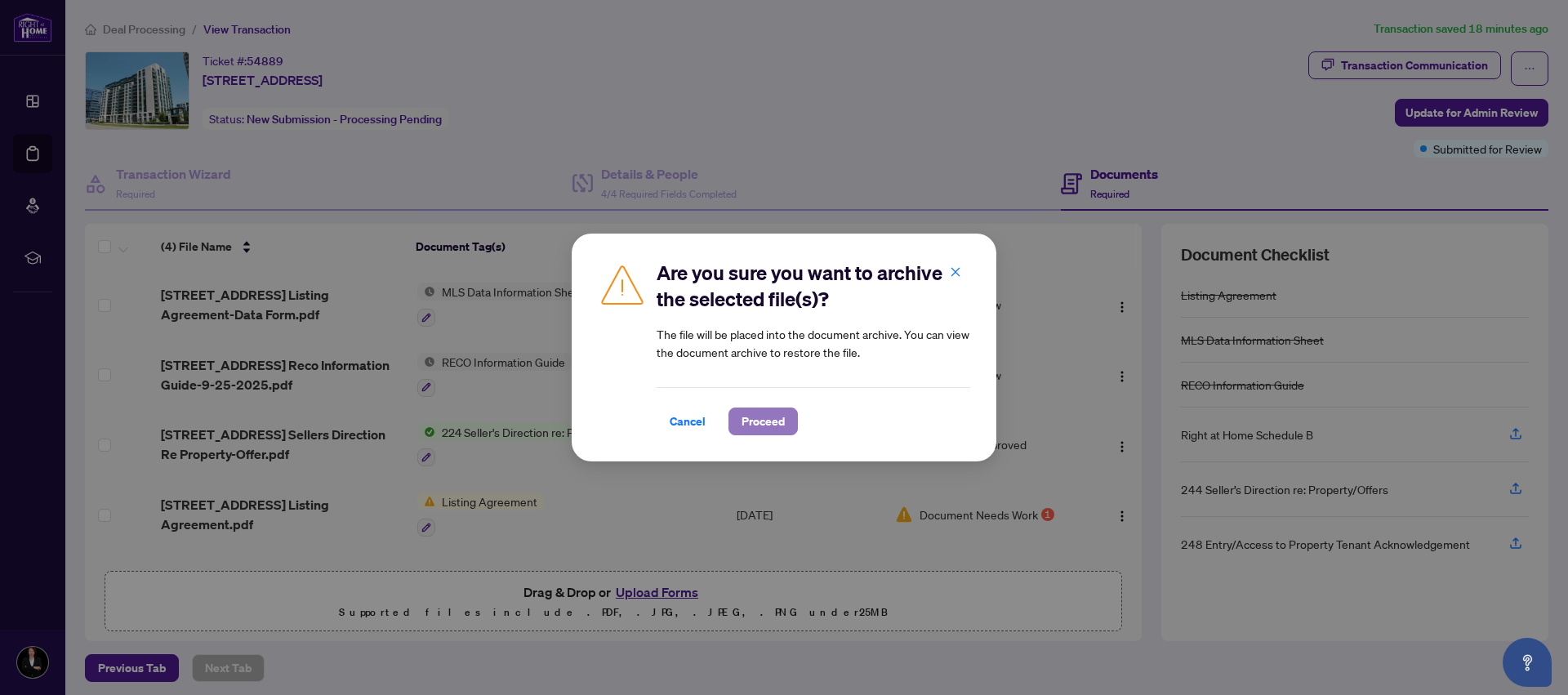
click at [735, 429] on button "Proceed" at bounding box center [763, 421] width 69 height 28
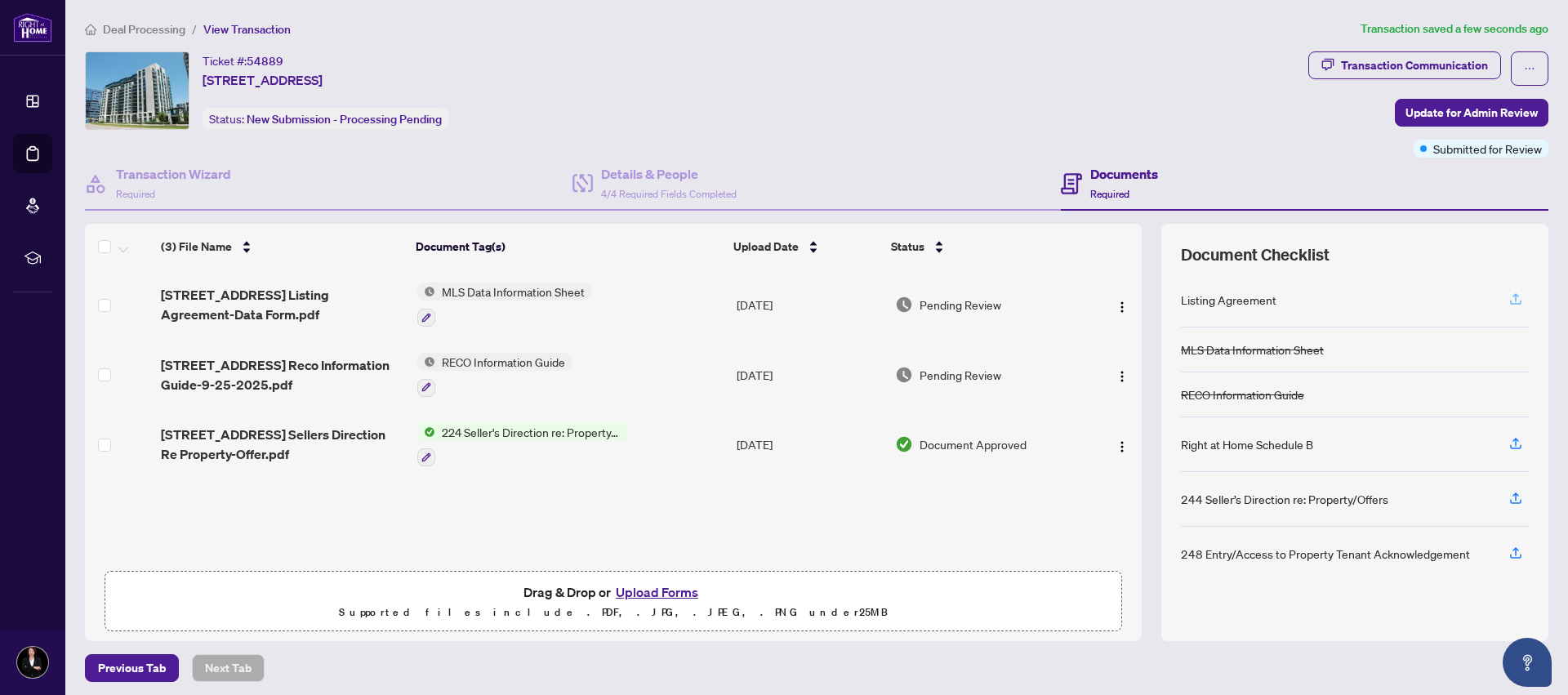
click at [1508, 297] on icon "button" at bounding box center [1516, 299] width 15 height 15
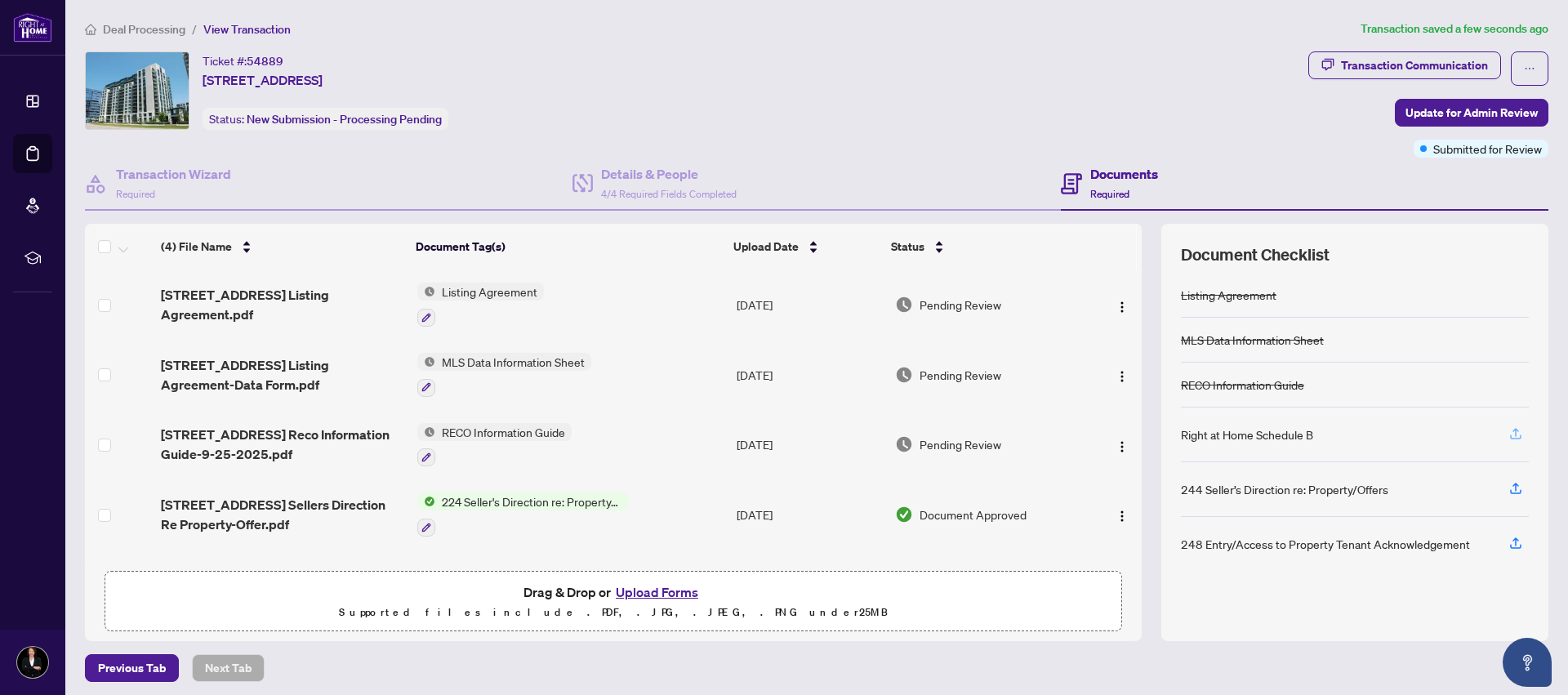
click at [1513, 430] on icon "button" at bounding box center [1516, 432] width 6 height 8
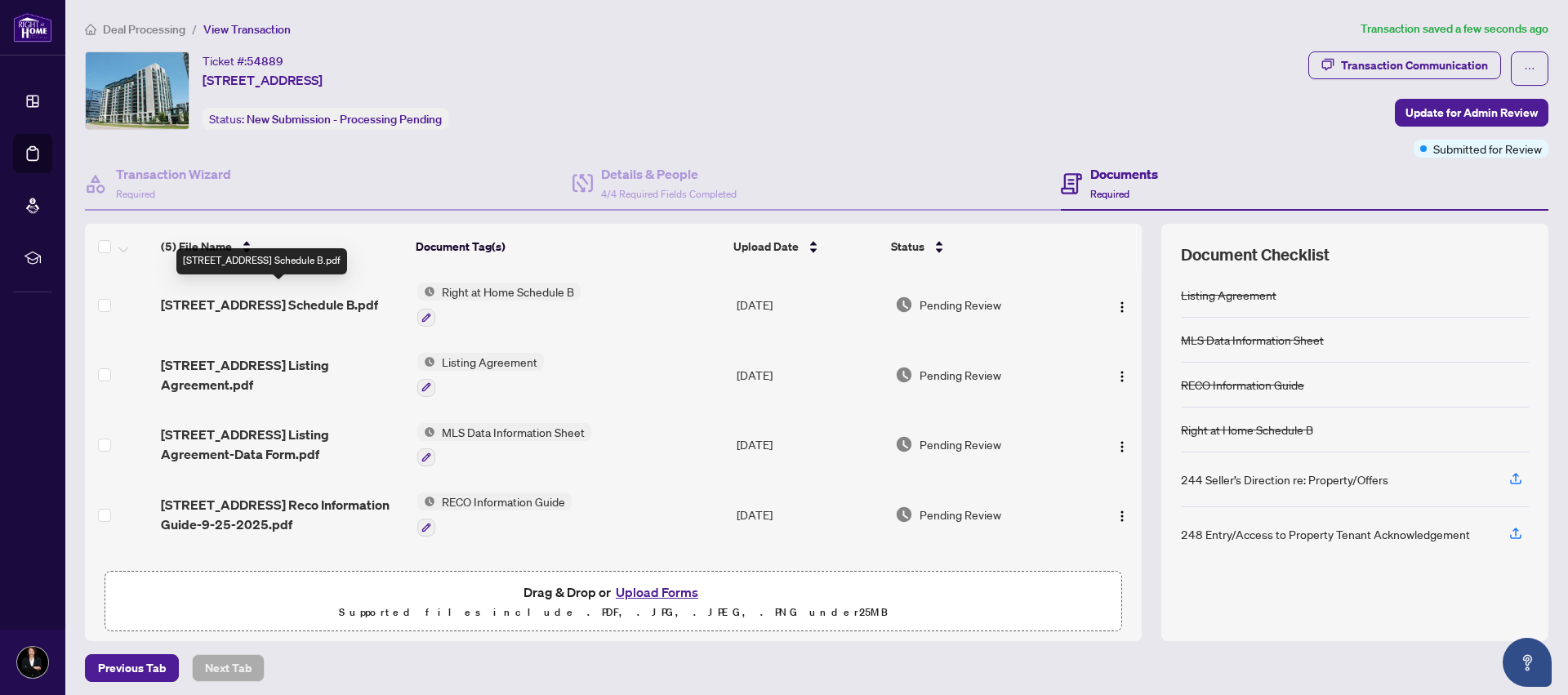
click at [325, 299] on span "[STREET_ADDRESS] Schedule B.pdf" at bounding box center [269, 305] width 217 height 20
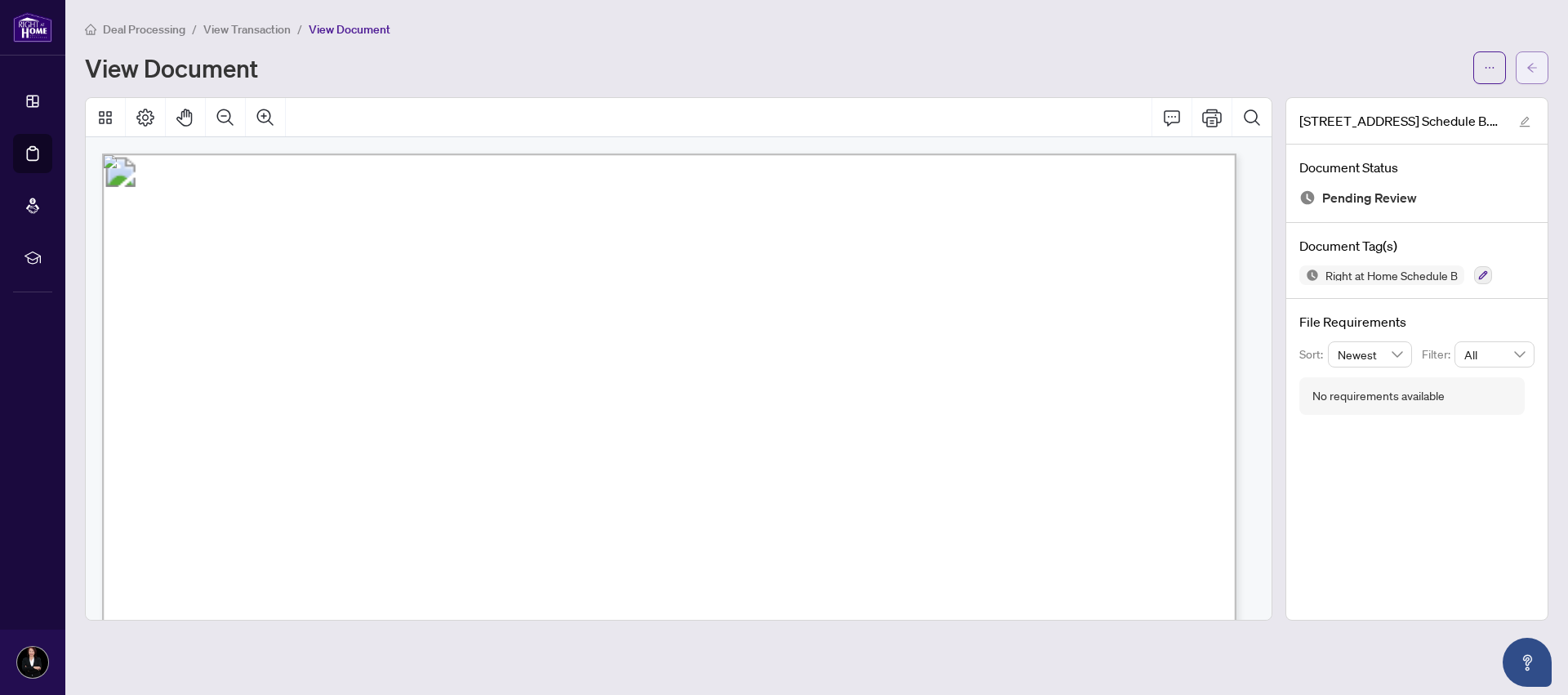
click at [1530, 63] on icon "arrow-left" at bounding box center [1532, 68] width 12 height 12
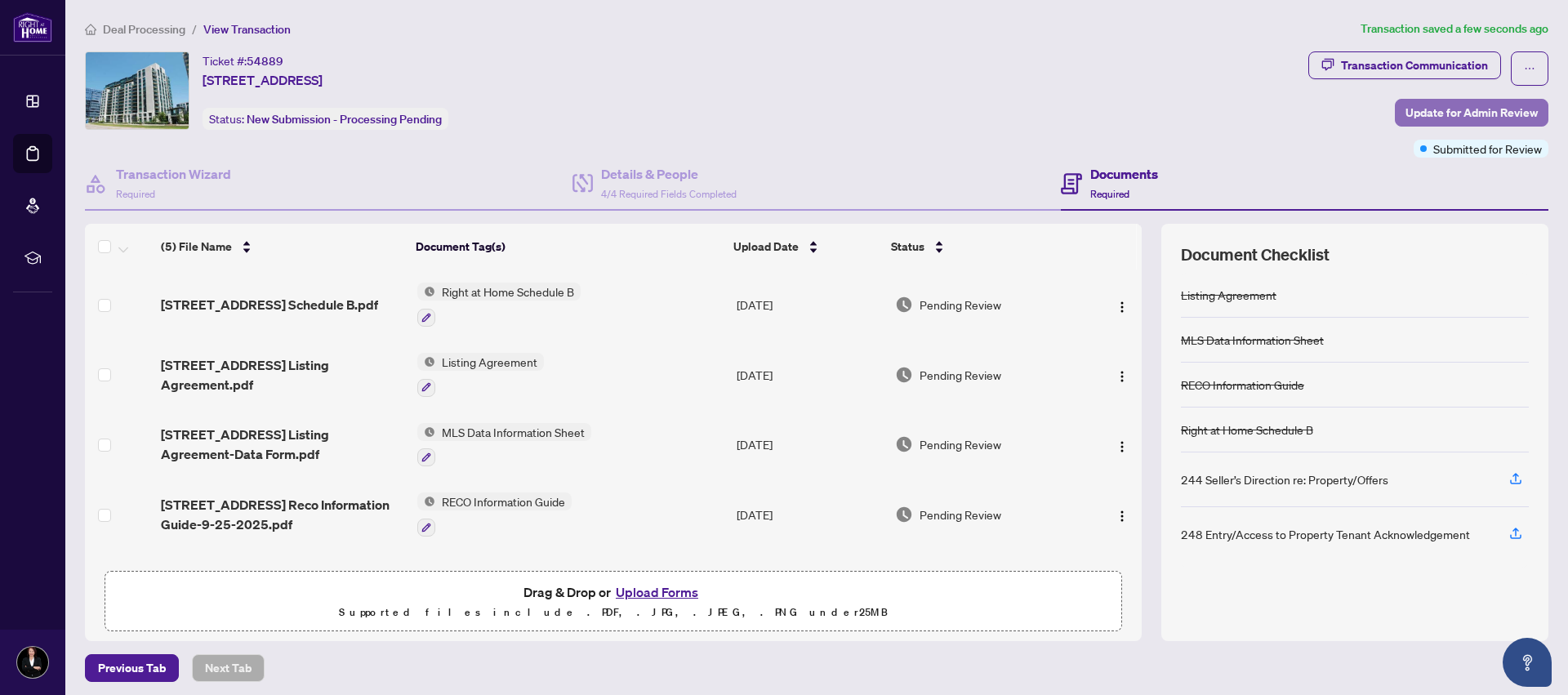
click at [1405, 109] on span "Update for Admin Review" at bounding box center [1471, 112] width 133 height 26
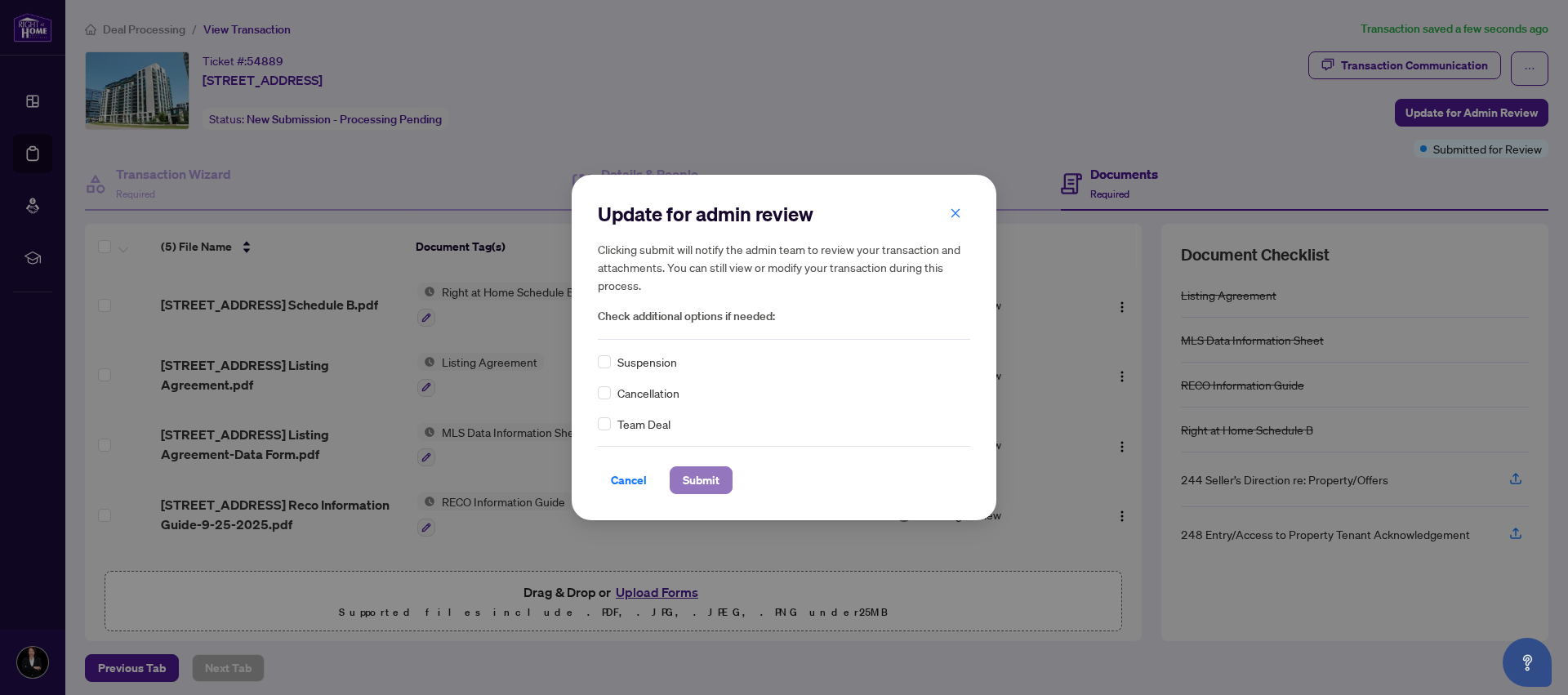
click at [714, 486] on span "Submit" at bounding box center [701, 480] width 36 height 26
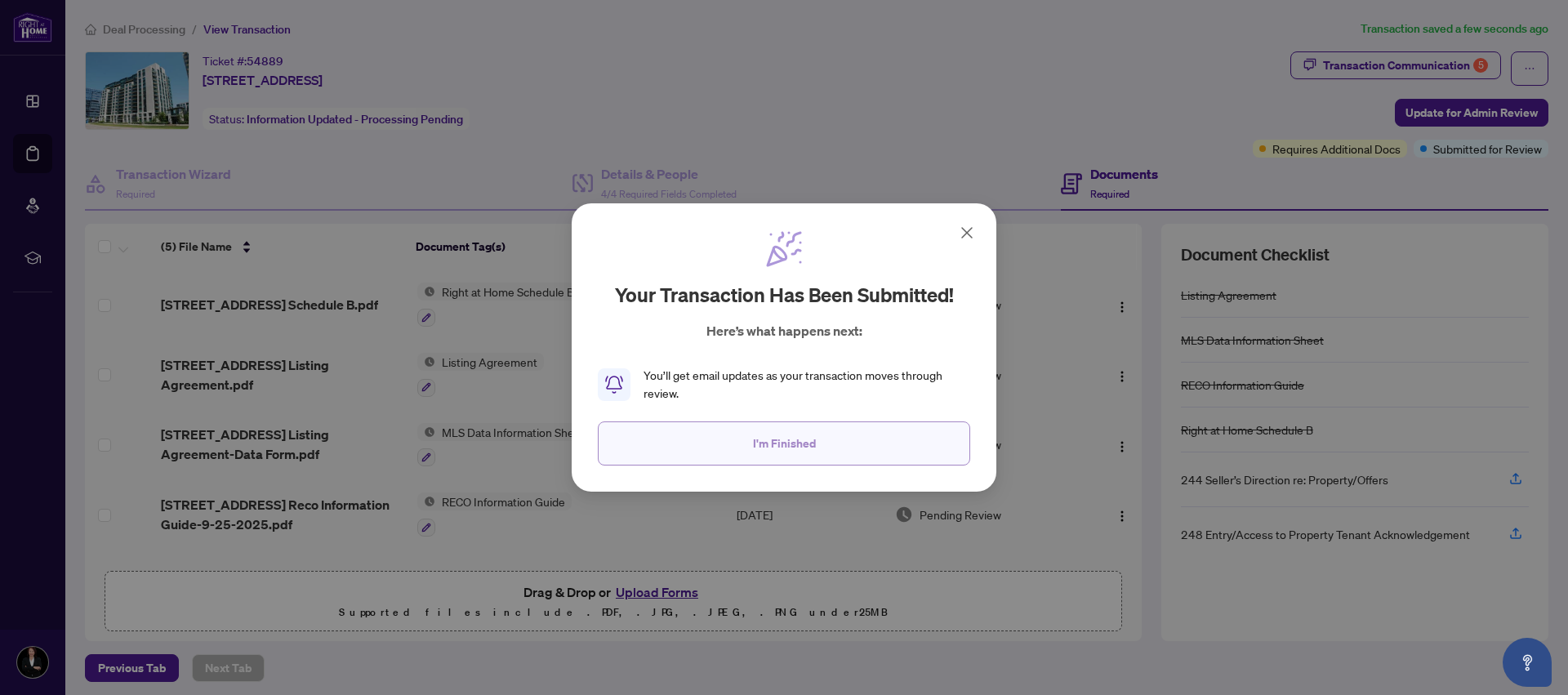
click at [785, 440] on span "I'm Finished" at bounding box center [784, 443] width 63 height 26
